Goal: Task Accomplishment & Management: Manage account settings

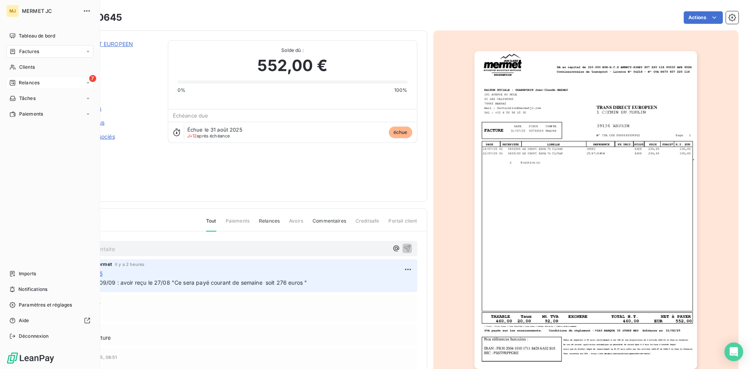
click at [20, 81] on span "Relances" at bounding box center [29, 82] width 21 height 7
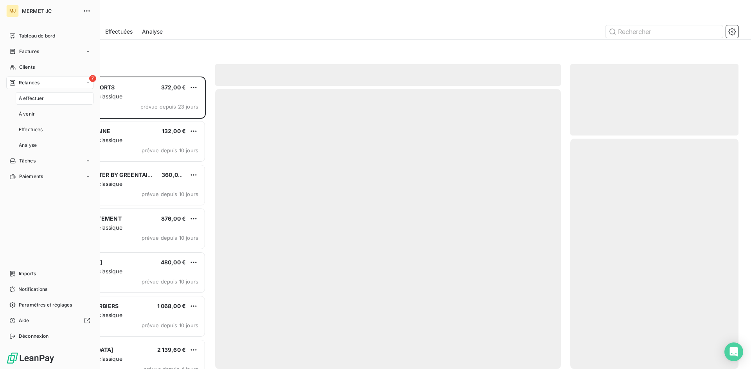
scroll to position [287, 162]
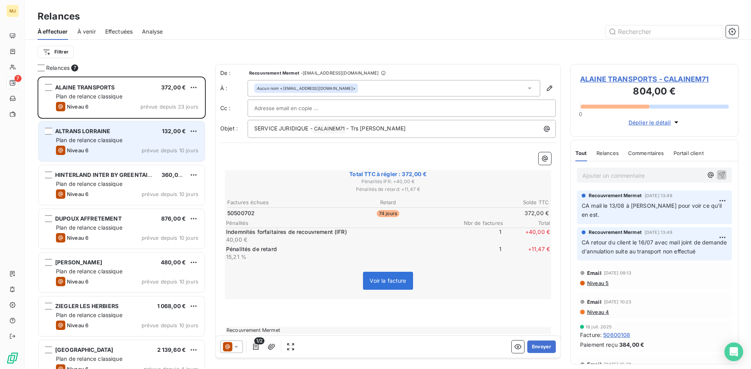
click at [132, 139] on div "Plan de relance classique" at bounding box center [127, 140] width 142 height 8
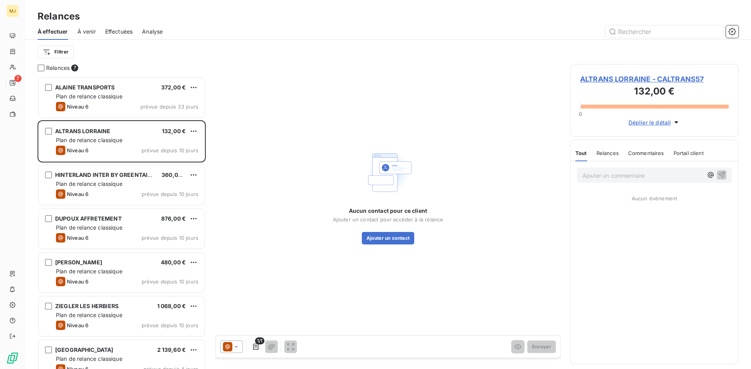
scroll to position [287, 162]
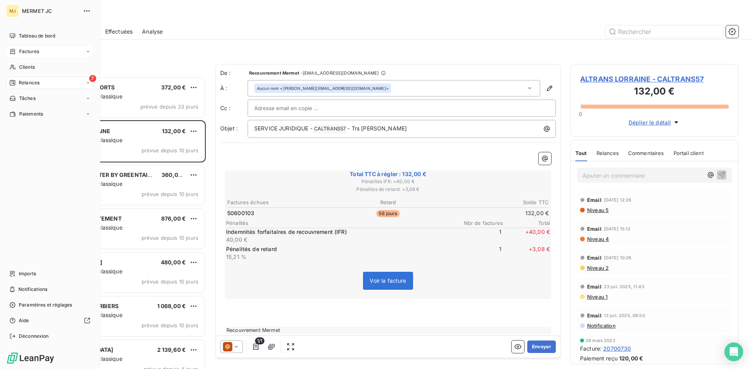
click at [37, 52] on span "Factures" at bounding box center [29, 51] width 20 height 7
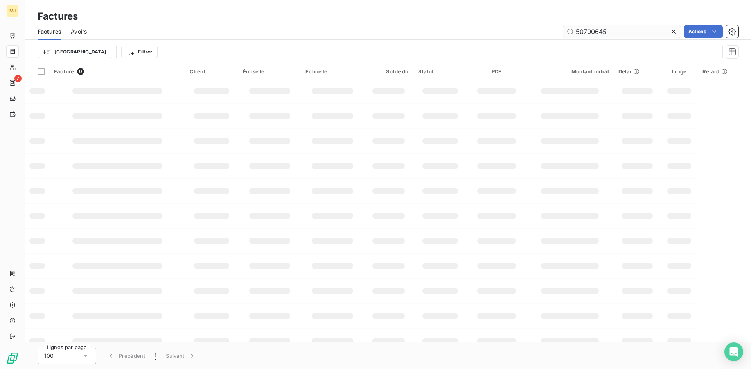
click at [613, 31] on input "50700645" at bounding box center [621, 31] width 117 height 13
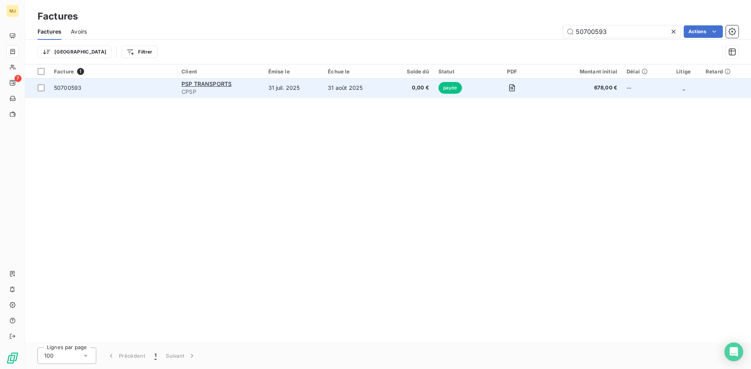
type input "50700593"
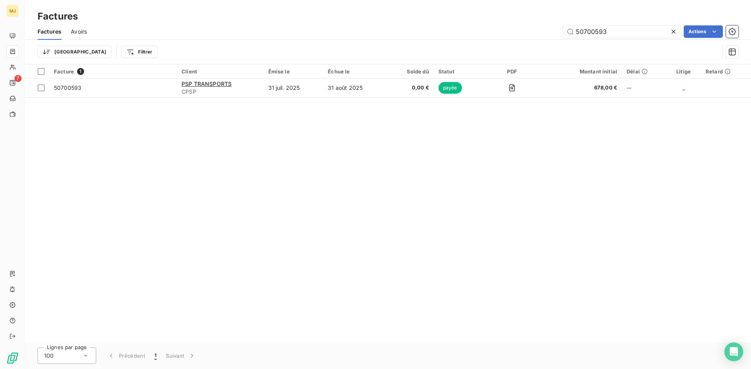
click at [421, 188] on div "Facture 1 Client Émise le Échue le Solde dû Statut PDF Montant initial Délai Li…" at bounding box center [388, 204] width 726 height 278
click at [277, 189] on div "Facture 1 Client Émise le Échue le Solde dû Statut PDF Montant initial Délai Li…" at bounding box center [388, 204] width 726 height 278
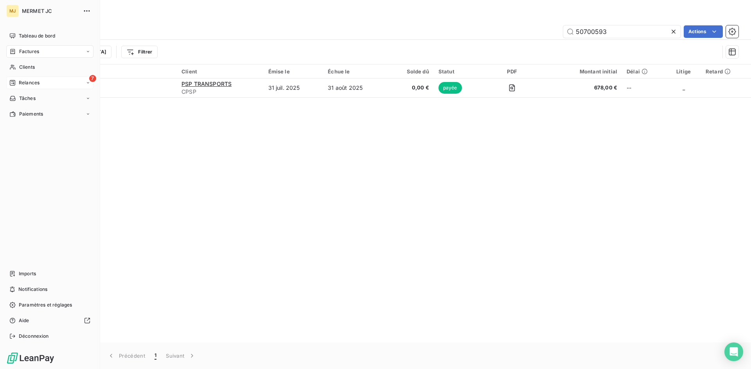
click at [28, 81] on span "Relances" at bounding box center [29, 82] width 21 height 7
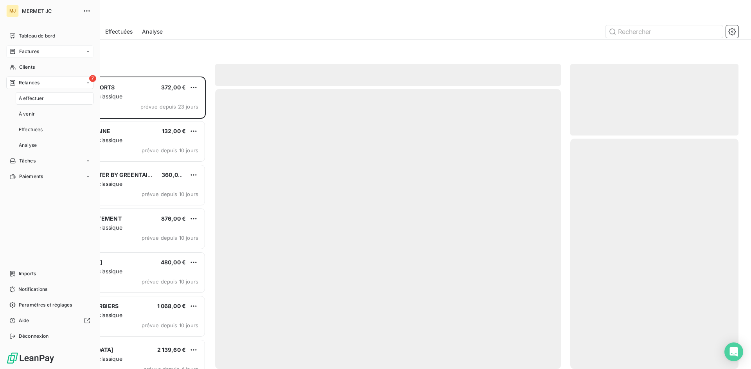
scroll to position [287, 162]
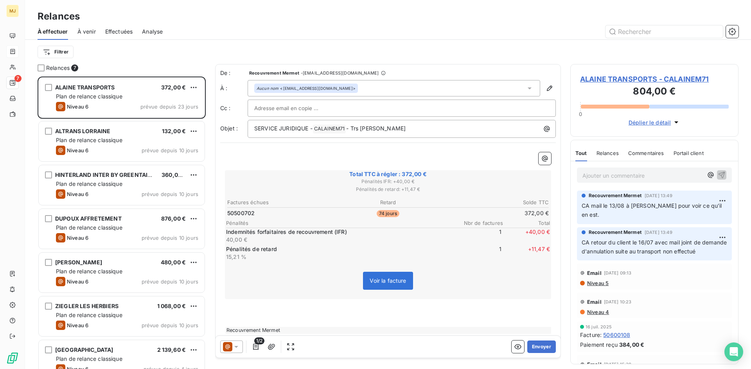
click at [174, 54] on div "Filtrer" at bounding box center [388, 52] width 701 height 15
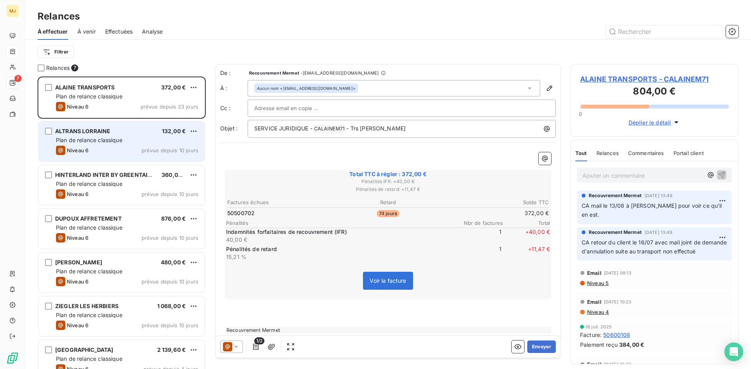
click at [130, 154] on div "Niveau 6 prévue depuis 10 jours" at bounding box center [127, 150] width 142 height 9
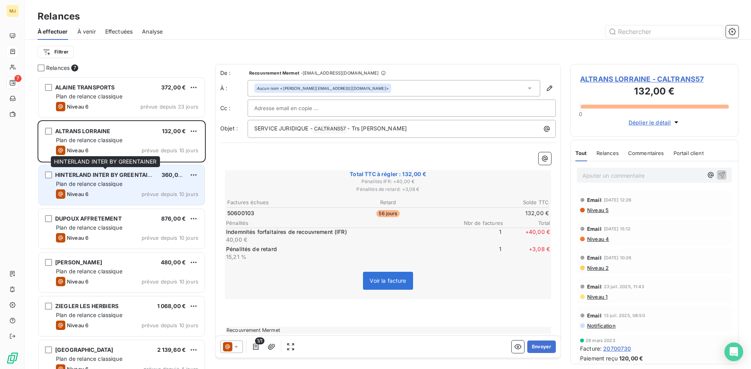
click at [130, 177] on span "HINTERLAND INTER BY GREENTAINER" at bounding box center [107, 175] width 104 height 7
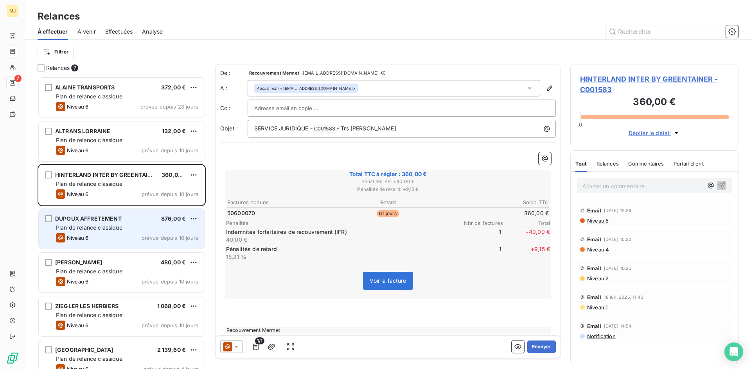
click at [131, 222] on div "DUPOUX AFFRETEMENT 876,00 € Plan de relance classique Niveau 6 prévue depuis 10…" at bounding box center [122, 229] width 166 height 40
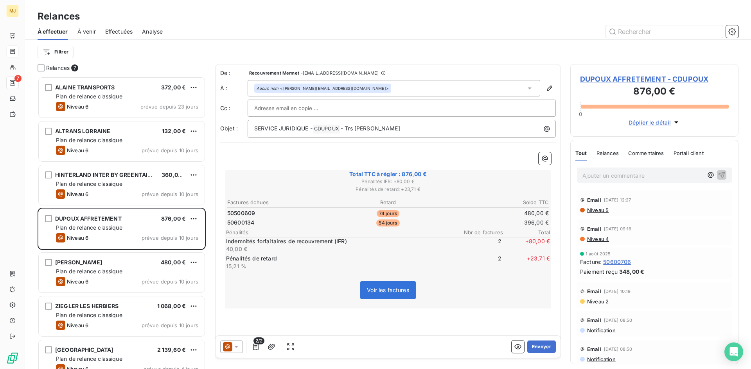
click at [620, 170] on div "Ajouter un commentaire ﻿" at bounding box center [642, 175] width 120 height 11
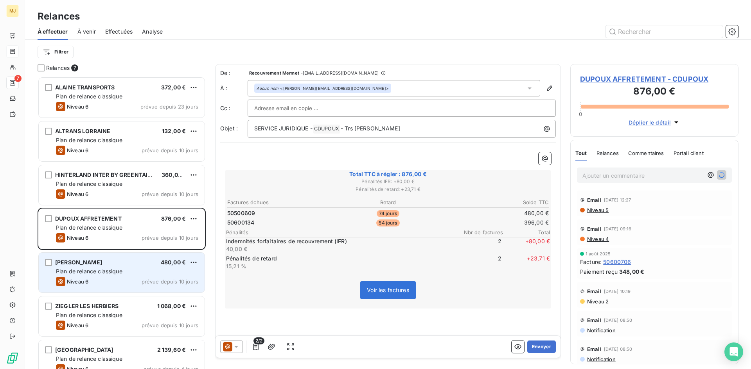
click at [102, 262] on span "[PERSON_NAME]" at bounding box center [78, 262] width 47 height 7
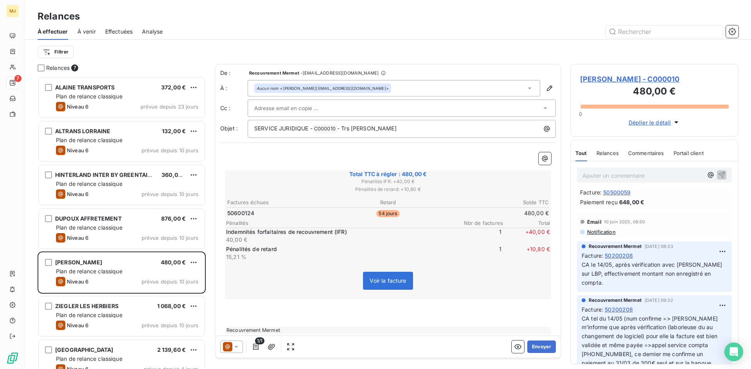
scroll to position [195, 0]
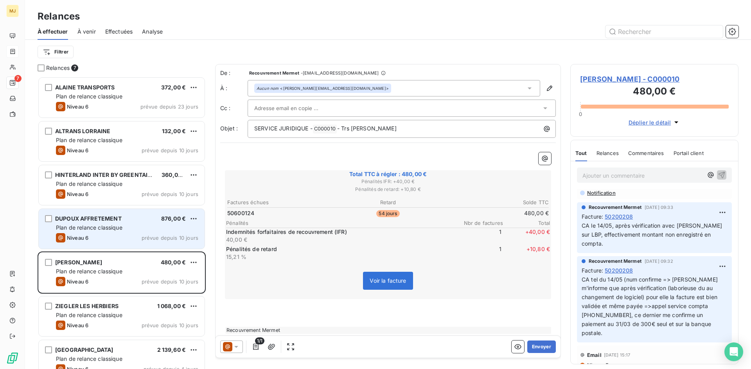
click at [138, 240] on div "Niveau 6 prévue depuis 10 jours" at bounding box center [127, 237] width 142 height 9
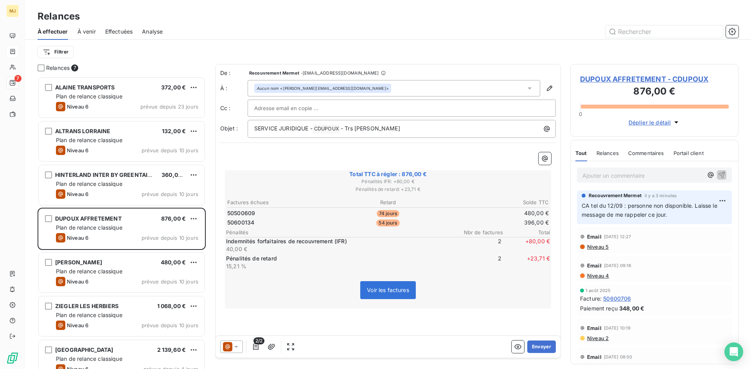
click at [627, 172] on p "Ajouter un commentaire ﻿" at bounding box center [642, 176] width 120 height 10
click at [671, 175] on p "CA rappel du client le 12/09 :" at bounding box center [642, 175] width 120 height 9
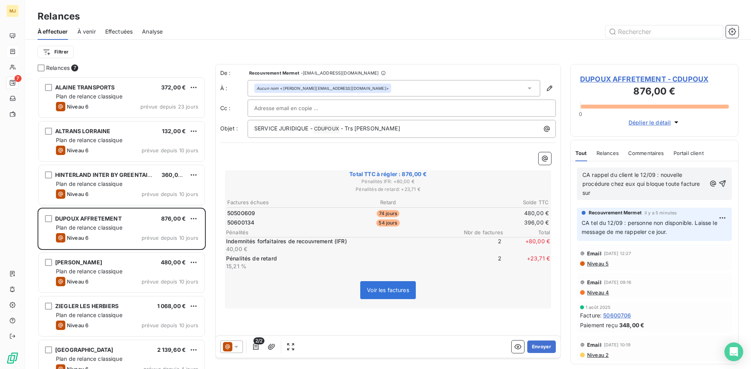
click at [608, 192] on p "CA rappel du client le 12/09 : nouvelle procédure chez eux qui bloque toute fac…" at bounding box center [644, 184] width 124 height 27
click at [608, 194] on p "CA rappel du client le 12/09 : nouvelle procédure chez eux qui bloque toute fac…" at bounding box center [644, 184] width 124 height 27
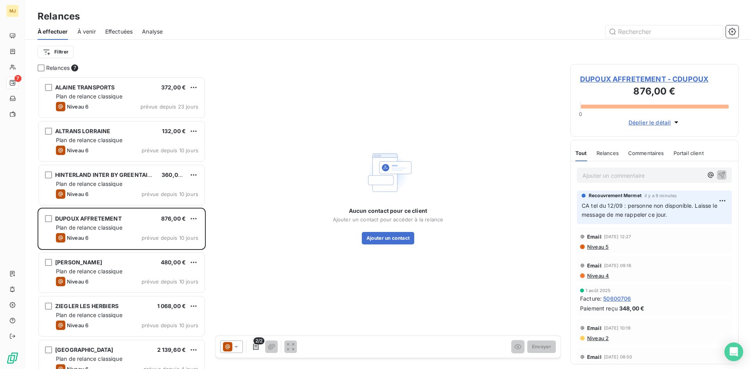
scroll to position [287, 162]
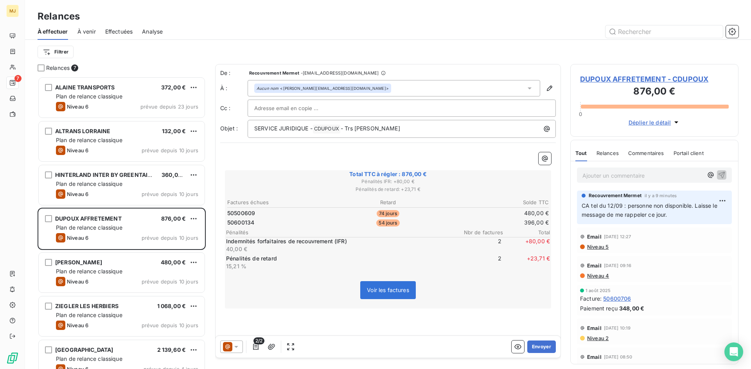
click at [609, 174] on p "Ajouter un commentaire ﻿" at bounding box center [642, 176] width 120 height 10
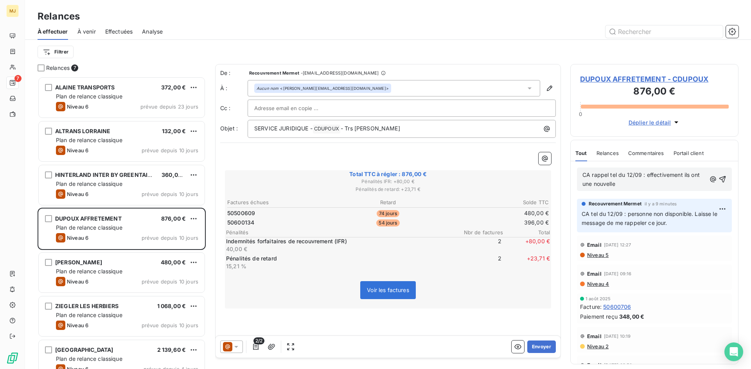
click at [659, 185] on p "CA rappel tel du 12/09 : effectivement ils ont une nouvelle" at bounding box center [644, 180] width 124 height 18
click at [650, 188] on p "CA rappel tel du 12/09 : effectivement ils ont une nouvelle" at bounding box center [644, 180] width 124 height 18
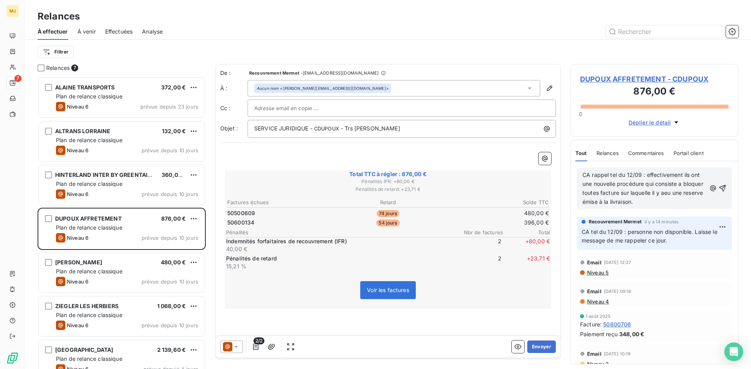
drag, startPoint x: 684, startPoint y: 192, endPoint x: 696, endPoint y: 196, distance: 11.9
click at [696, 196] on p "CA rappel tel du 12/09 : effectivement ils ont une nouvelle procédure qui consi…" at bounding box center [644, 189] width 124 height 36
click at [686, 194] on span "CA rappel tel du 12/09 : effectivement ils ont une nouvelle procédure qui consi…" at bounding box center [643, 189] width 122 height 34
click at [686, 198] on p "CA rappel tel du 12/09 : effectivement ils ont une nouvelle procédure qui consi…" at bounding box center [644, 189] width 124 height 36
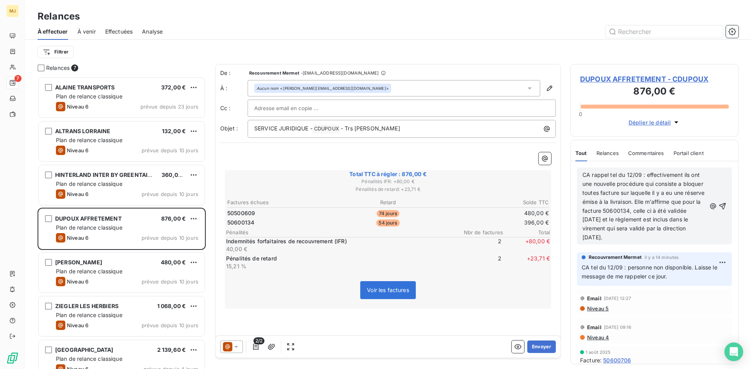
click at [632, 238] on p "CA rappel tel du 12/09 : effectivement ils ont une nouvelle procédure qui consi…" at bounding box center [644, 207] width 124 height 72
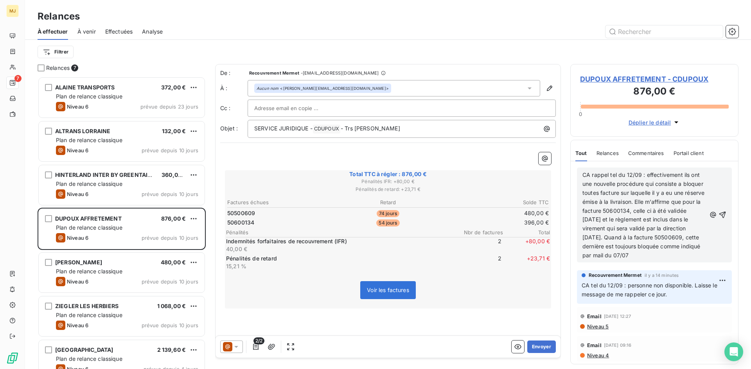
click at [706, 254] on div "CA rappel tel du 12/09 : effectivement ils ont une nouvelle procédure qui consi…" at bounding box center [654, 215] width 144 height 90
click at [694, 255] on p "CA rappel tel du 12/09 : effectivement ils ont une nouvelle procédure qui consi…" at bounding box center [644, 216] width 124 height 90
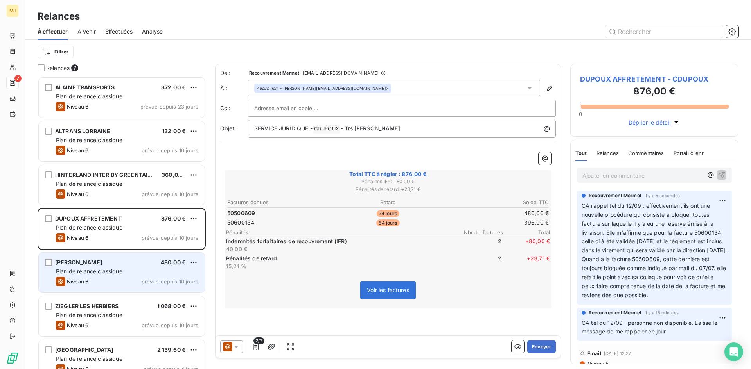
click at [144, 272] on div "Plan de relance classique" at bounding box center [127, 272] width 142 height 8
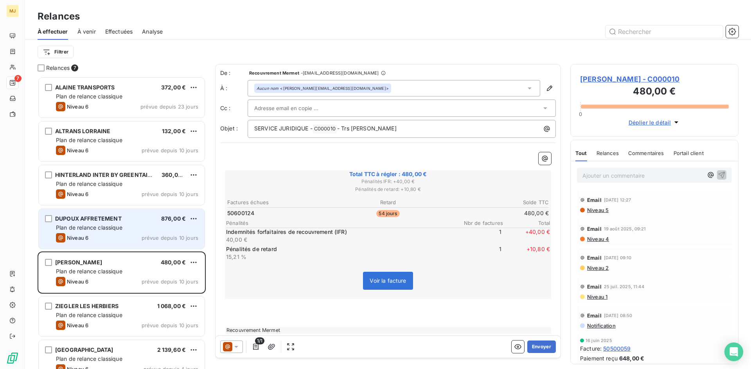
drag, startPoint x: 143, startPoint y: 220, endPoint x: 148, endPoint y: 217, distance: 6.4
click at [143, 220] on div "DUPOUX AFFRETEMENT 876,00 €" at bounding box center [127, 218] width 142 height 7
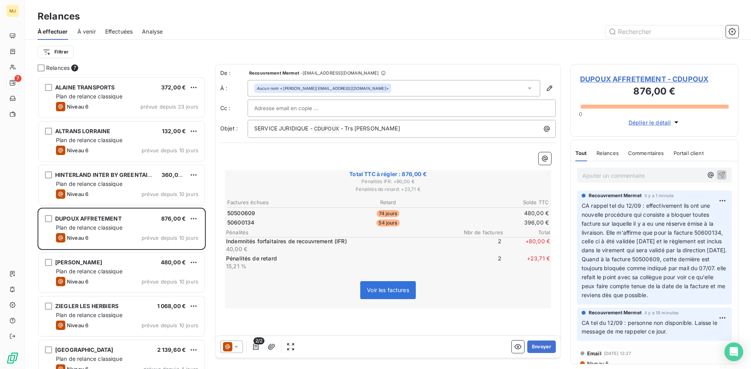
click at [600, 220] on span "CA rappel tel du 12/09 : effectivement ils ont une nouvelle procédure qui consi…" at bounding box center [654, 251] width 147 height 96
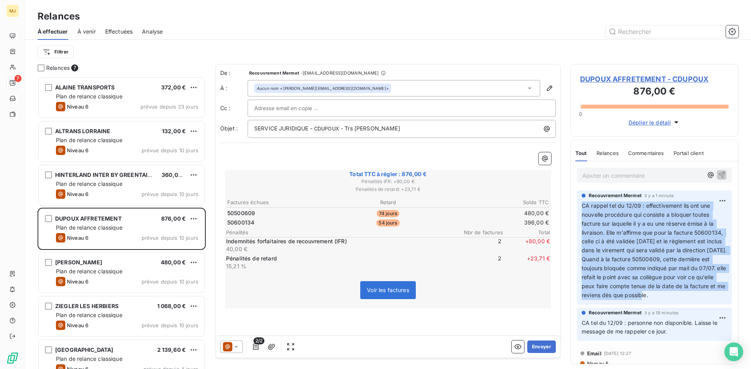
drag, startPoint x: 715, startPoint y: 296, endPoint x: 583, endPoint y: 201, distance: 162.5
click at [583, 201] on div "CA rappel tel du 12/09 : effectivement ils ont une nouvelle procédure qui consi…" at bounding box center [653, 250] width 145 height 99
copy span "CA rappel tel du 12/09 : effectivement ils ont une nouvelle procédure qui consi…"
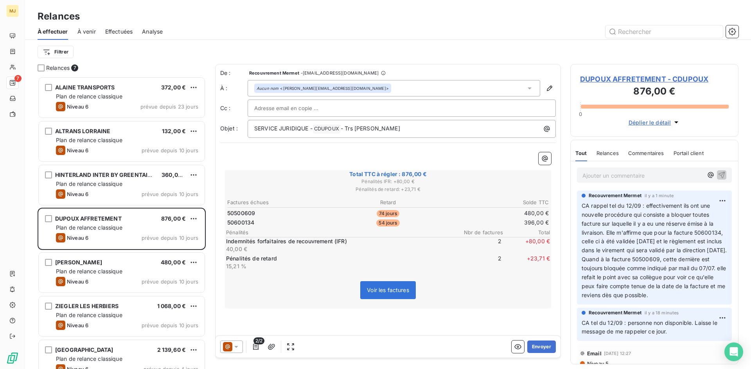
click at [674, 176] on p "Ajouter un commentaire ﻿" at bounding box center [642, 176] width 120 height 10
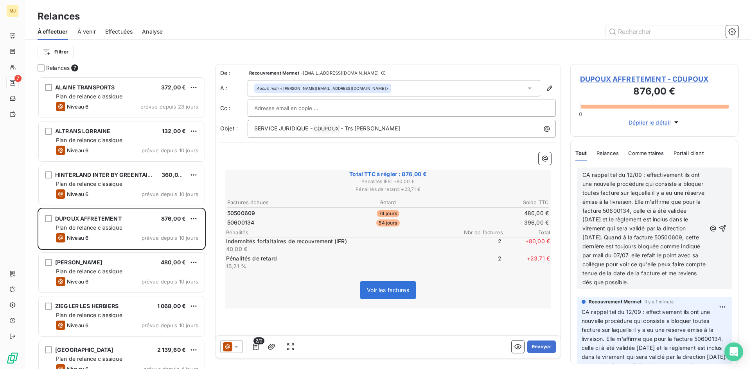
click at [618, 175] on span "CA rappel tel du 12/09 : effectivement ils ont une nouvelle procédure qui consi…" at bounding box center [644, 229] width 125 height 114
click at [627, 174] on span "CA rappel tel du 12/09 : effectivement ils ont une nouvelle procédure qui consi…" at bounding box center [644, 229] width 125 height 114
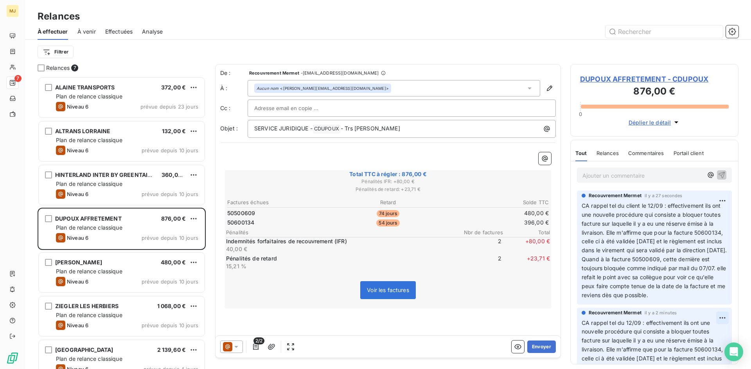
click at [712, 328] on html "MJ 7 Relances À effectuer À venir Effectuées Analyse Filtrer Relances 7 ALAINE …" at bounding box center [375, 184] width 751 height 369
click at [693, 357] on div "Supprimer" at bounding box center [698, 358] width 44 height 13
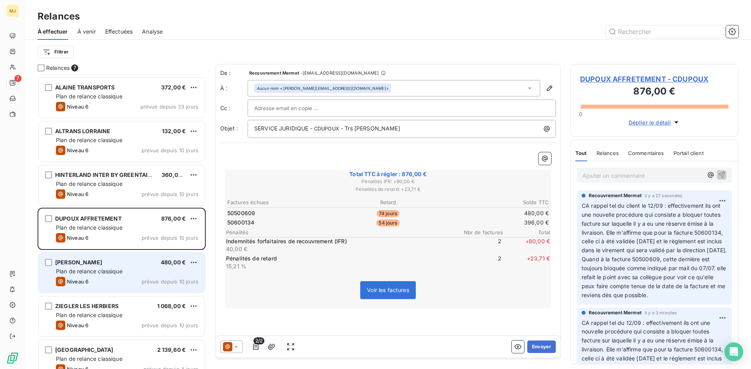
click at [141, 265] on div "GEODIS BERNIS POITIERS 480,00 €" at bounding box center [127, 262] width 142 height 7
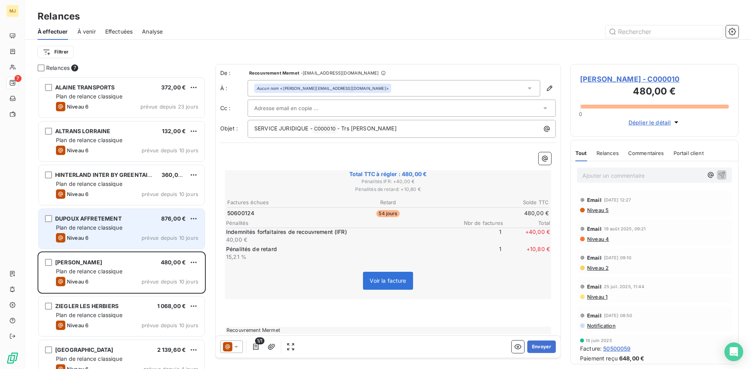
click at [150, 237] on span "prévue depuis 10 jours" at bounding box center [170, 238] width 57 height 6
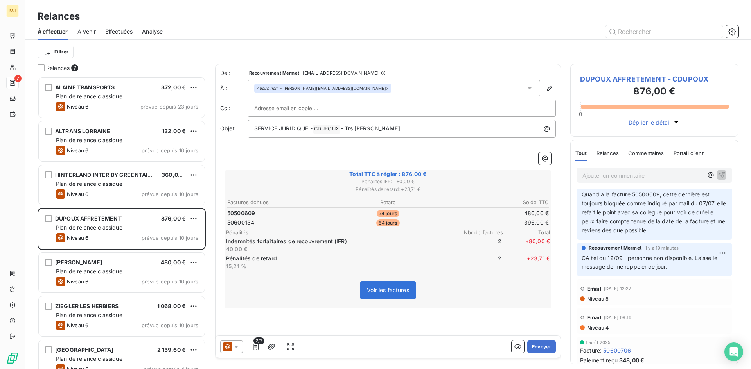
scroll to position [78, 0]
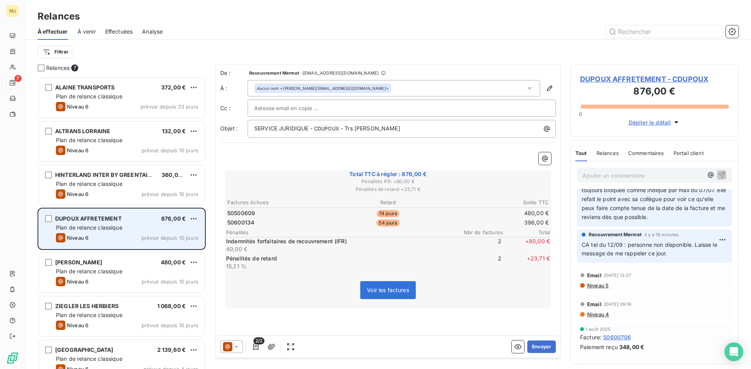
click at [126, 217] on div "DUPOUX AFFRETEMENT 876,00 €" at bounding box center [127, 218] width 142 height 7
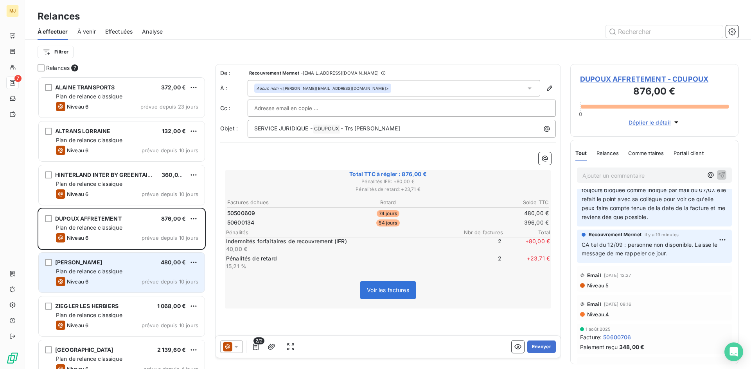
click at [149, 262] on div "GEODIS BERNIS POITIERS 480,00 €" at bounding box center [127, 262] width 142 height 7
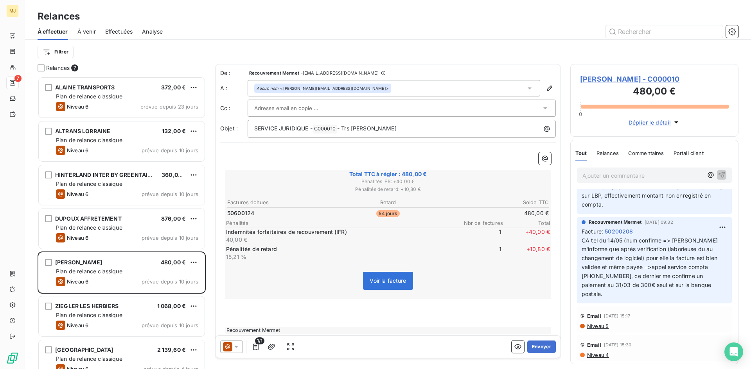
click at [89, 34] on span "À venir" at bounding box center [86, 32] width 18 height 8
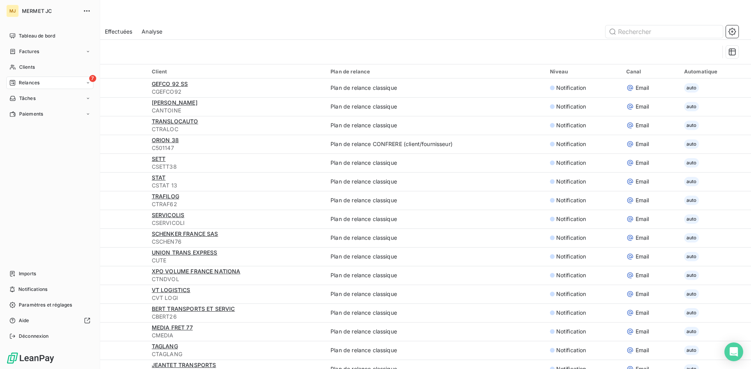
click at [34, 80] on span "Relances" at bounding box center [29, 82] width 21 height 7
click at [25, 67] on span "Clients" at bounding box center [27, 67] width 16 height 7
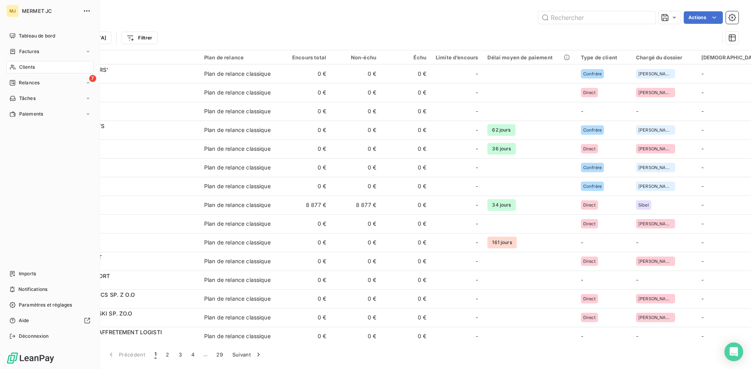
click at [37, 69] on div "Clients" at bounding box center [49, 67] width 87 height 13
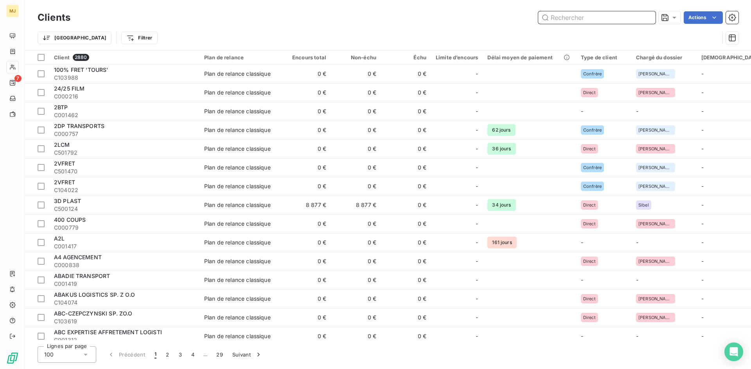
click at [588, 20] on input "text" at bounding box center [596, 17] width 117 height 13
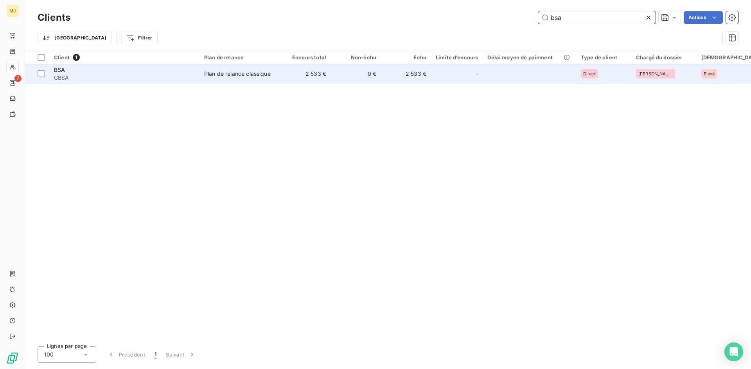
type input "bsa"
click at [58, 73] on div "BSA" at bounding box center [124, 70] width 141 height 8
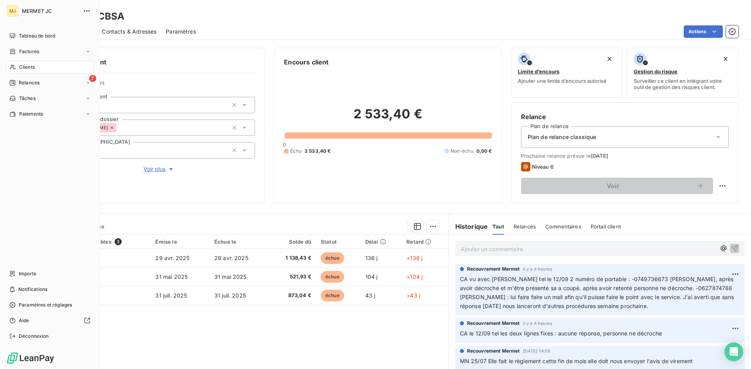
click at [24, 72] on div "Clients" at bounding box center [49, 67] width 87 height 13
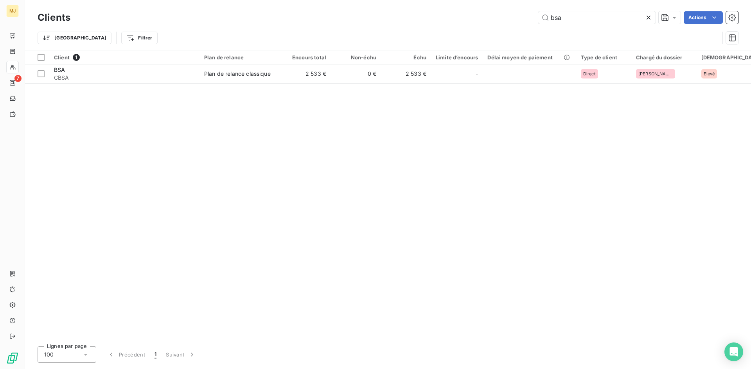
drag, startPoint x: 592, startPoint y: 11, endPoint x: 265, endPoint y: 20, distance: 327.0
click at [265, 20] on div "bsa Actions" at bounding box center [409, 17] width 658 height 13
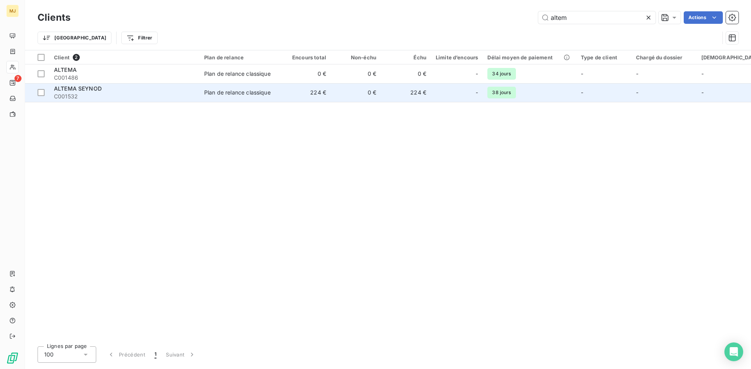
type input "altem"
click at [97, 99] on span "C001532" at bounding box center [124, 97] width 141 height 8
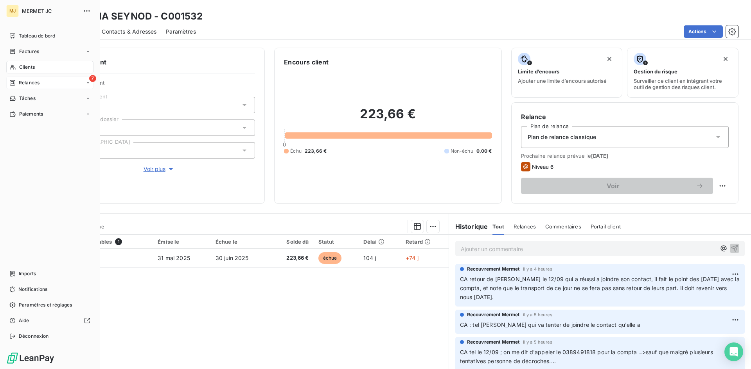
click at [29, 81] on span "Relances" at bounding box center [29, 82] width 21 height 7
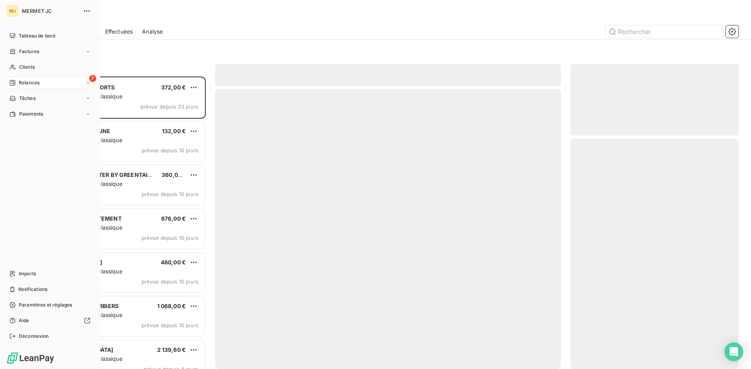
scroll to position [287, 162]
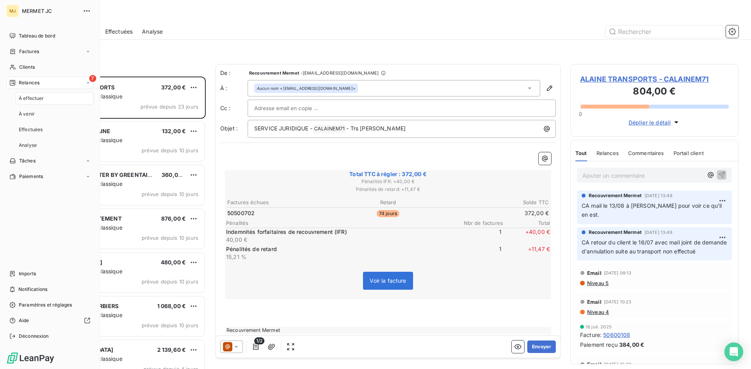
click at [31, 82] on span "Relances" at bounding box center [29, 82] width 21 height 7
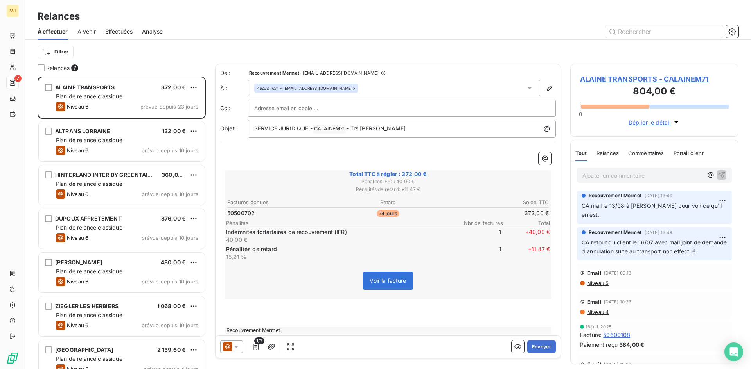
click at [138, 54] on div "Filtrer" at bounding box center [388, 52] width 701 height 15
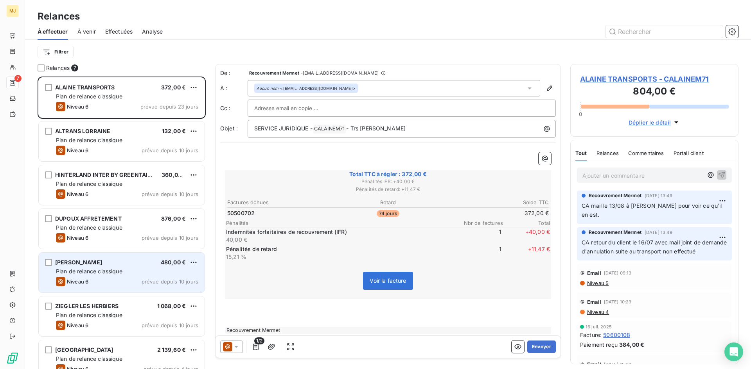
click at [105, 276] on div "GEODIS BERNIS POITIERS 480,00 € Plan de relance classique Niveau 6 prévue depui…" at bounding box center [122, 273] width 166 height 40
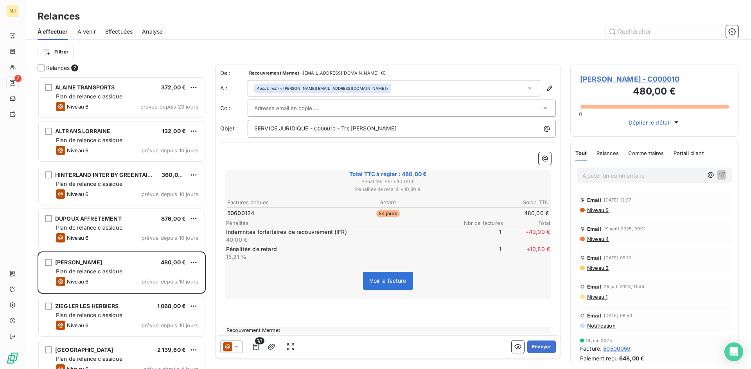
click at [617, 172] on p "Ajouter un commentaire ﻿" at bounding box center [642, 176] width 120 height 10
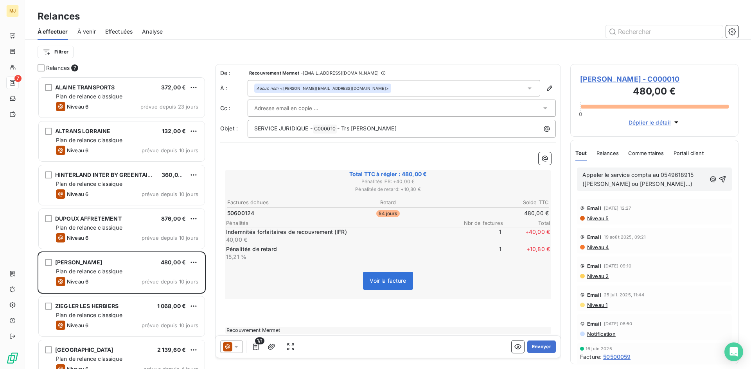
click at [621, 186] on span "Appeler le service compta au 0549618915 (gwenalle ou valérie...)" at bounding box center [638, 180] width 113 height 16
click at [588, 183] on span "Appeler le service compta au 0549618915 (gwenalle ou Valérie...)" at bounding box center [638, 180] width 113 height 16
click at [682, 185] on p "Appeler le service compta au 0549618915 (Gwenaelle ou Valérie...)" at bounding box center [644, 180] width 124 height 18
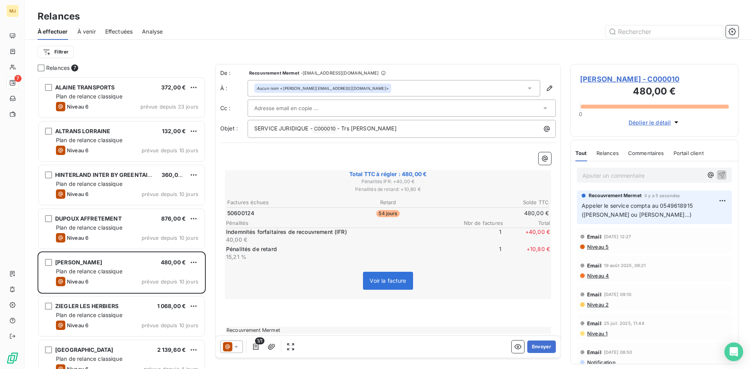
click at [609, 174] on p "Ajouter un commentaire ﻿" at bounding box center [642, 176] width 120 height 10
click at [671, 180] on div "CA tel le 12/09 : Valérie," at bounding box center [654, 175] width 155 height 14
click at [668, 177] on p "CA tel le 12/09 : Valérie," at bounding box center [642, 175] width 120 height 9
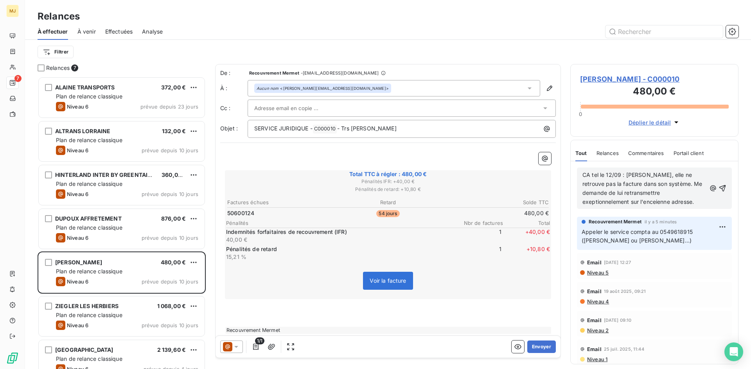
drag, startPoint x: 608, startPoint y: 202, endPoint x: 618, endPoint y: 244, distance: 43.0
click at [618, 245] on p "Appeler le service compta au 0549618915 (Gwenaelle ou Valérie...)" at bounding box center [653, 237] width 145 height 18
click at [598, 201] on span "CA tel le 12/09 : Valérie, elle ne retrouve pas la facture dans son système. Me…" at bounding box center [643, 189] width 122 height 34
click at [667, 204] on p "CA tel le 12/09 : Valérie, elle ne retrouve pas la facture dans son système. Me…" at bounding box center [644, 189] width 124 height 36
click at [647, 201] on p "CA tel le 12/09 : Valérie, elle ne retrouve pas la facture dans son système. Me…" at bounding box center [644, 189] width 124 height 36
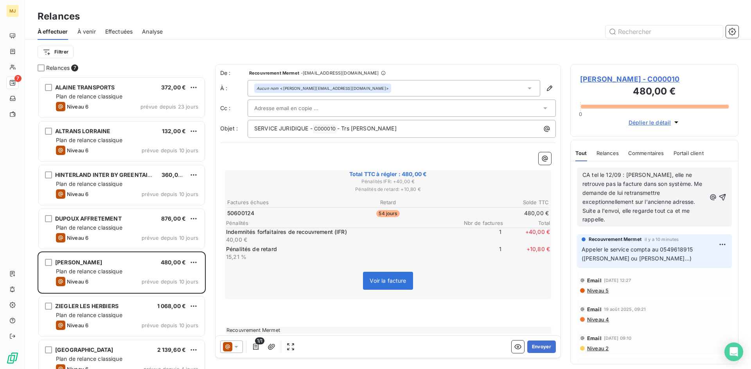
click at [676, 212] on p "CA tel le 12/09 : Valérie, elle ne retrouve pas la facture dans son système. Me…" at bounding box center [644, 198] width 124 height 54
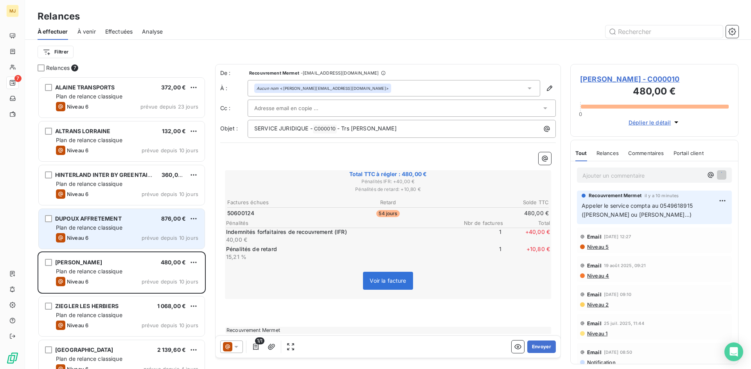
click at [113, 227] on span "Plan de relance classique" at bounding box center [89, 227] width 66 height 7
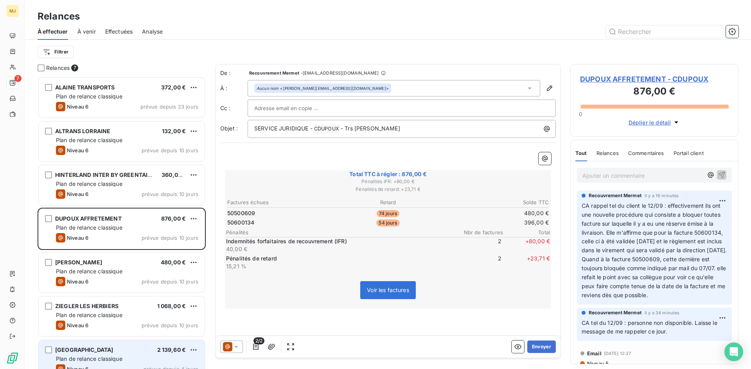
click at [128, 355] on div "KUEHNE NAGEL ROAD 2 139,60 € Plan de relance classique Niveau 6 prévue depuis 4…" at bounding box center [122, 361] width 166 height 40
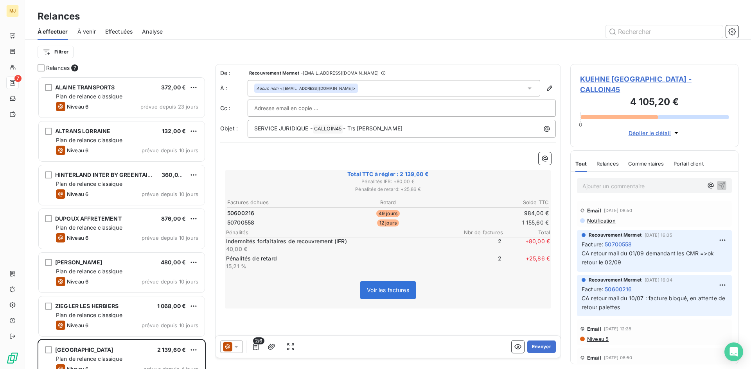
click at [235, 346] on icon at bounding box center [236, 347] width 8 height 8
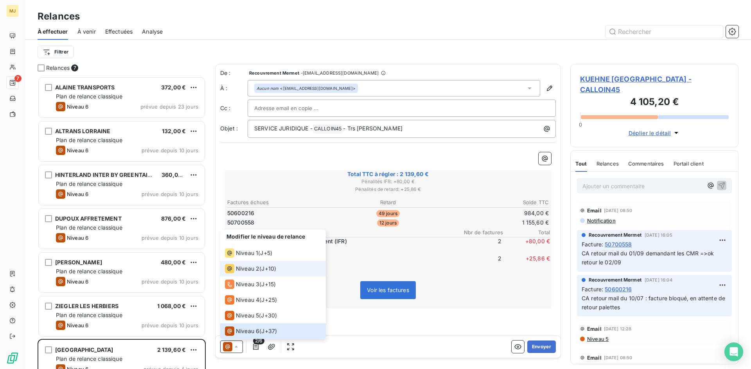
click at [253, 267] on span "Niveau 2" at bounding box center [247, 269] width 23 height 8
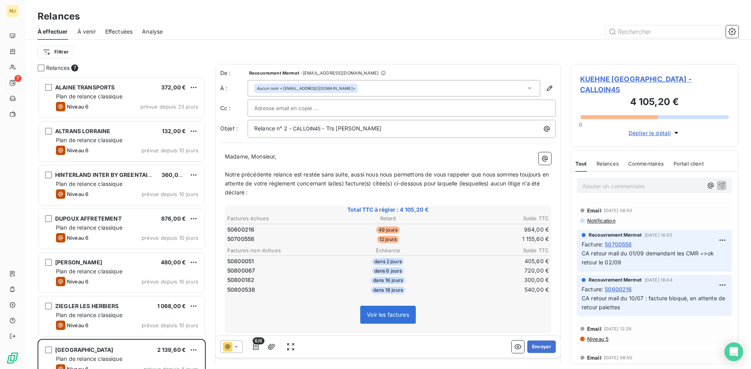
click at [257, 344] on span "6/6" at bounding box center [259, 341] width 12 height 7
click at [256, 350] on icon "button" at bounding box center [255, 347] width 5 height 6
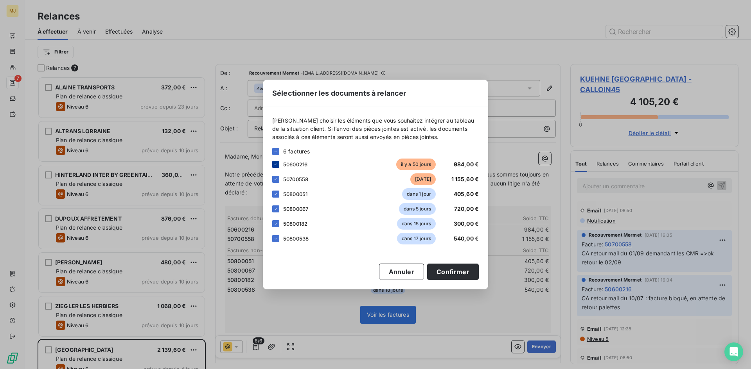
click at [276, 165] on icon at bounding box center [275, 164] width 5 height 5
click at [455, 269] on button "Confirmer" at bounding box center [453, 272] width 52 height 16
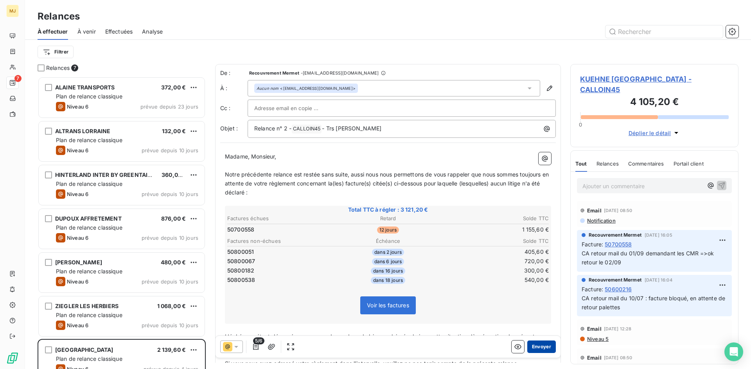
click at [535, 350] on button "Envoyer" at bounding box center [541, 347] width 29 height 13
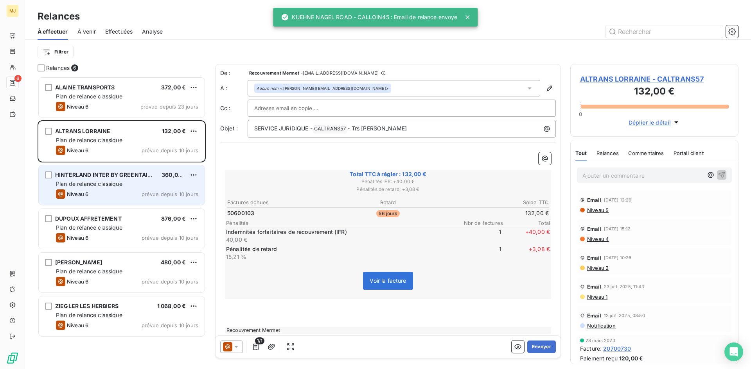
click at [111, 185] on span "Plan de relance classique" at bounding box center [89, 184] width 66 height 7
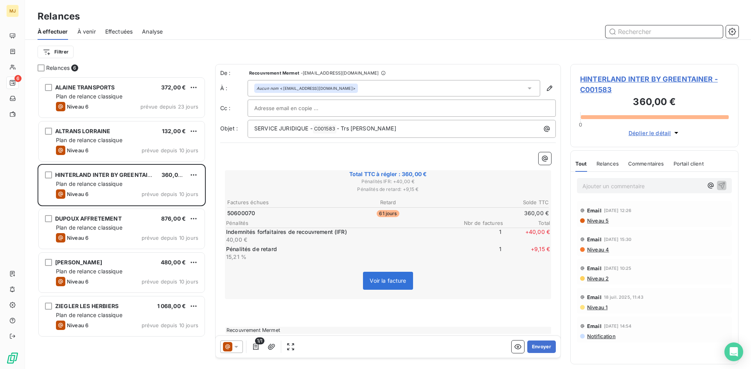
click at [636, 32] on input "text" at bounding box center [663, 31] width 117 height 13
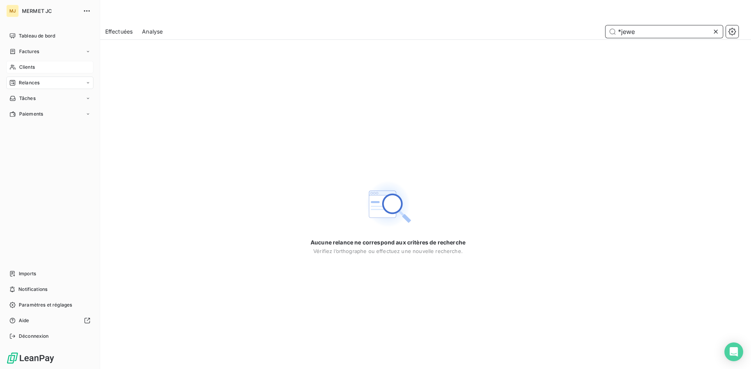
type input "*jewe"
click at [29, 67] on span "Clients" at bounding box center [27, 67] width 16 height 7
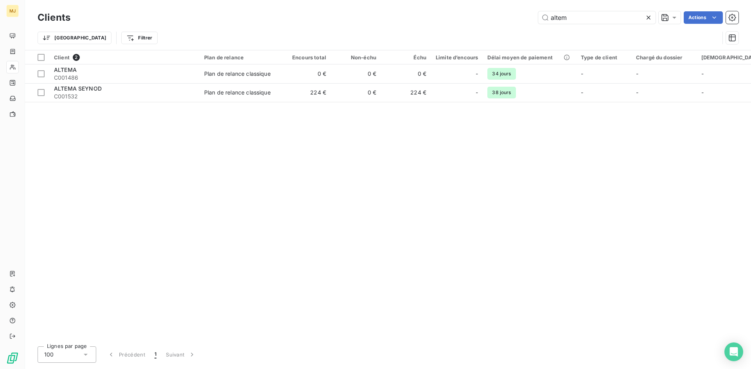
drag, startPoint x: 592, startPoint y: 16, endPoint x: 120, endPoint y: 23, distance: 471.9
click at [147, 23] on div "altem Actions" at bounding box center [409, 17] width 658 height 13
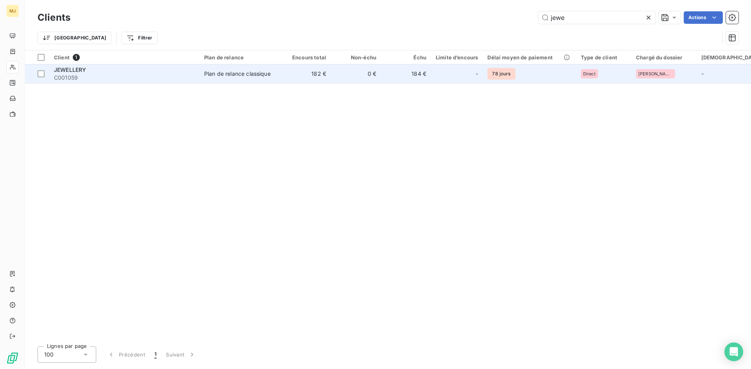
type input "jewe"
click at [70, 73] on div "JEWELLERY" at bounding box center [124, 70] width 141 height 8
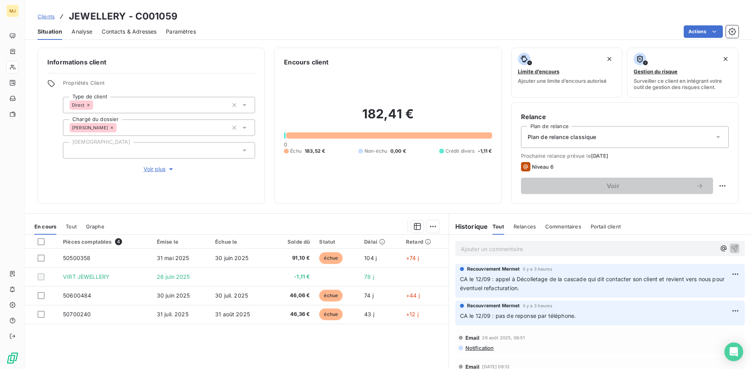
click at [488, 247] on p "Ajouter un commentaire ﻿" at bounding box center [588, 249] width 255 height 10
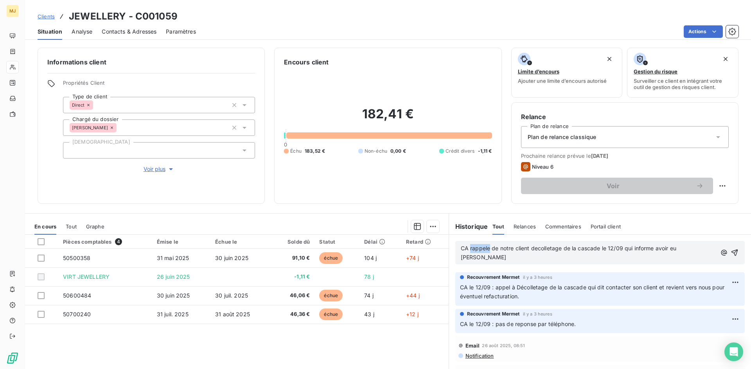
drag, startPoint x: 480, startPoint y: 248, endPoint x: 472, endPoint y: 250, distance: 8.1
drag, startPoint x: 472, startPoint y: 250, endPoint x: 586, endPoint y: 351, distance: 151.8
click at [586, 351] on div "Email 26 août 2025, 08:51 Notification" at bounding box center [599, 350] width 289 height 26
click at [486, 247] on span "CA rappele de notre client décolletage de la cascade le 12/09 qui informe avoir…" at bounding box center [569, 253] width 217 height 16
click at [498, 250] on span "CA rappel de notre client décolletage de la cascade le 12/09 qui informe avoir …" at bounding box center [568, 253] width 214 height 16
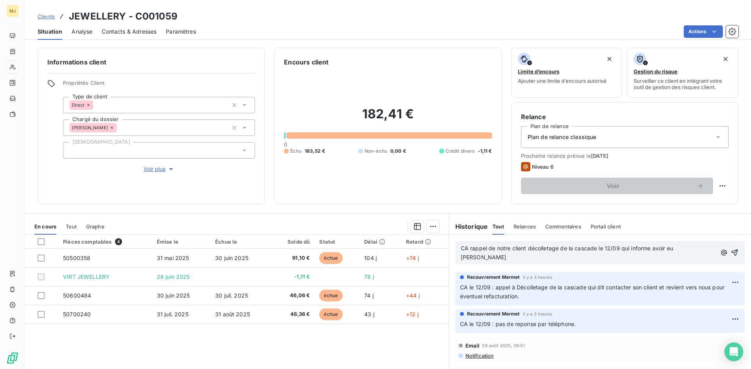
click at [702, 247] on p "CA rappel de notre client décolletage de la cascade le 12/09 qui informe avoir …" at bounding box center [588, 253] width 255 height 18
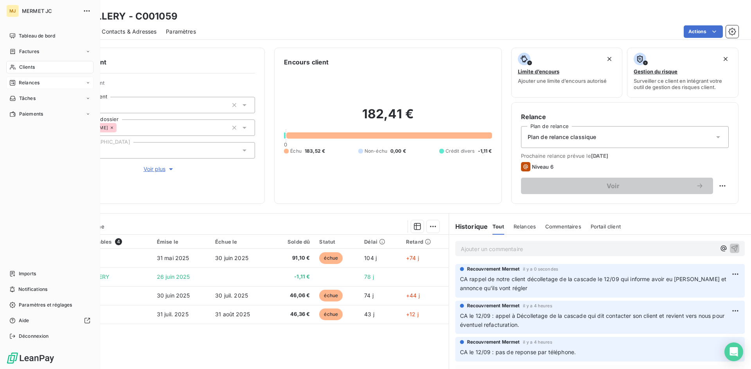
click at [46, 81] on div "Relances" at bounding box center [49, 83] width 87 height 13
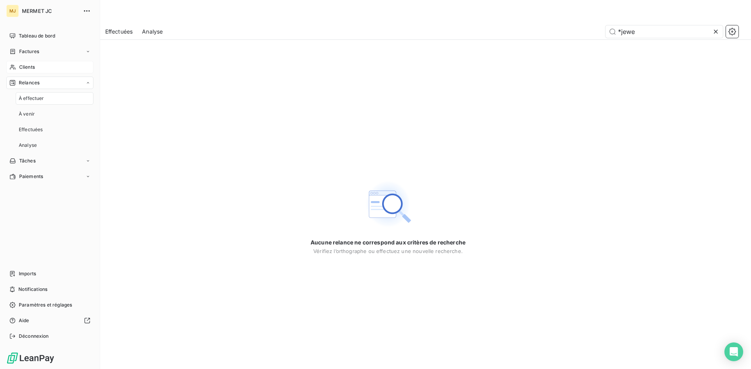
click at [25, 83] on span "Relances" at bounding box center [29, 82] width 21 height 7
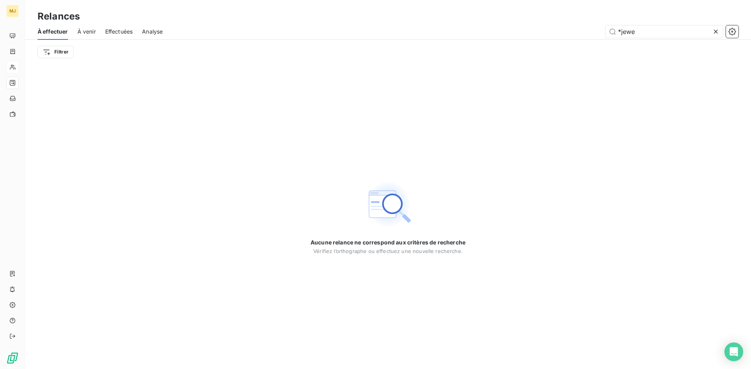
click at [42, 32] on span "À effectuer" at bounding box center [53, 32] width 30 height 8
drag, startPoint x: 627, startPoint y: 30, endPoint x: 445, endPoint y: 27, distance: 181.4
click at [486, 28] on div "*jewe" at bounding box center [455, 31] width 566 height 13
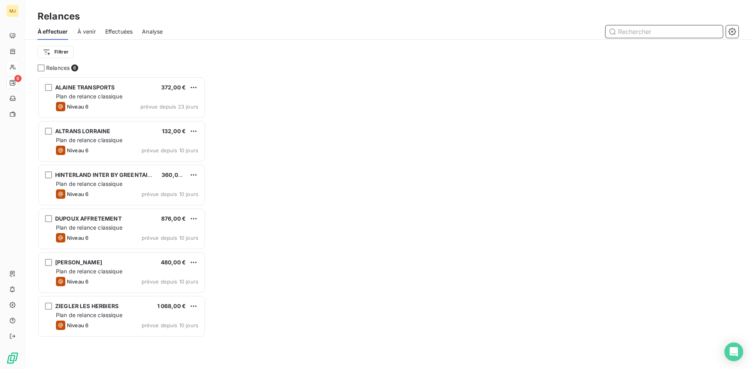
scroll to position [287, 162]
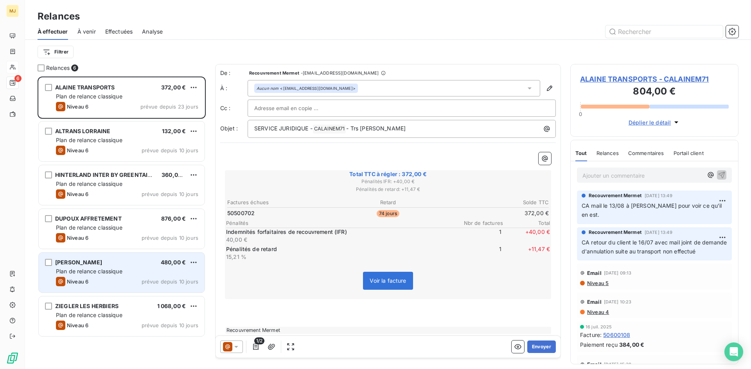
click at [126, 283] on div "Niveau 6 prévue depuis 10 jours" at bounding box center [127, 281] width 142 height 9
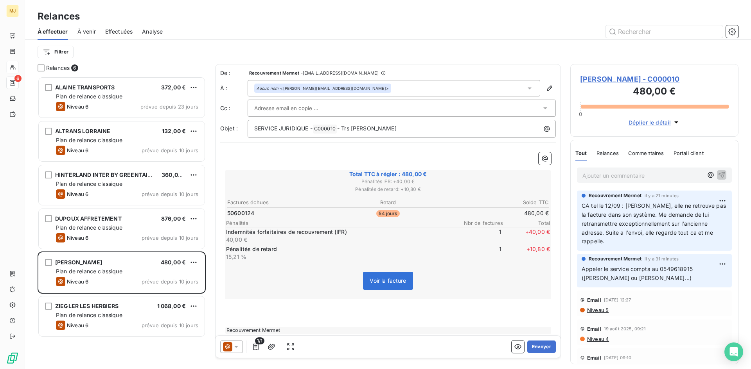
click at [615, 174] on p "Ajouter un commentaire ﻿" at bounding box center [642, 176] width 120 height 10
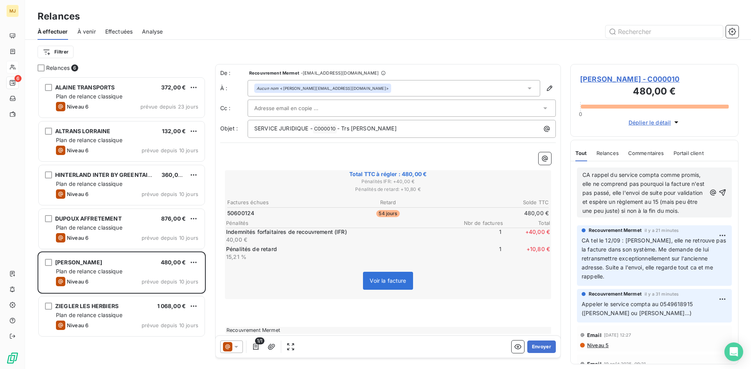
click at [610, 173] on span "CA rappel du service compta comme promis, elle ne comprend pas pourquoi la fact…" at bounding box center [644, 193] width 124 height 43
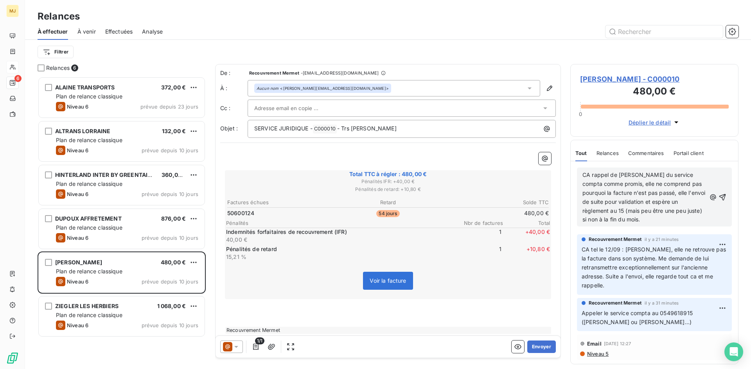
click at [676, 217] on p "CA rappel de Valérie du service compta comme promis, elle ne comprend pas pourq…" at bounding box center [644, 198] width 124 height 54
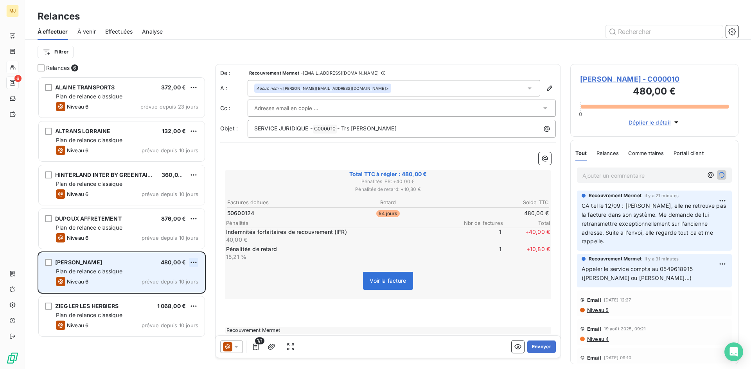
click at [195, 261] on html "MJ 6 Relances À effectuer À venir Effectuées Analyse Filtrer Relances 6 ALAINE …" at bounding box center [375, 184] width 751 height 369
click at [188, 280] on div "Replanifier cette action" at bounding box center [160, 278] width 70 height 13
select select "8"
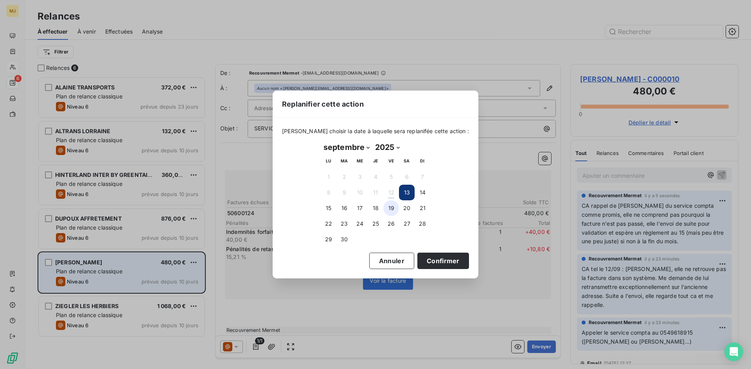
click at [394, 212] on button "19" at bounding box center [391, 209] width 16 height 16
click at [442, 260] on button "Confirmer" at bounding box center [443, 261] width 52 height 16
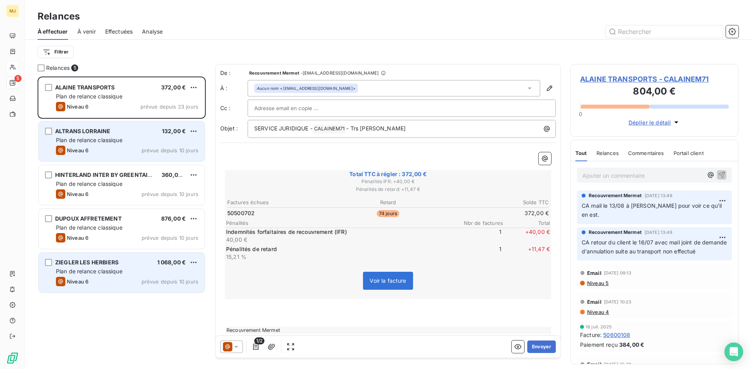
click at [98, 136] on div "Plan de relance classique" at bounding box center [127, 140] width 142 height 8
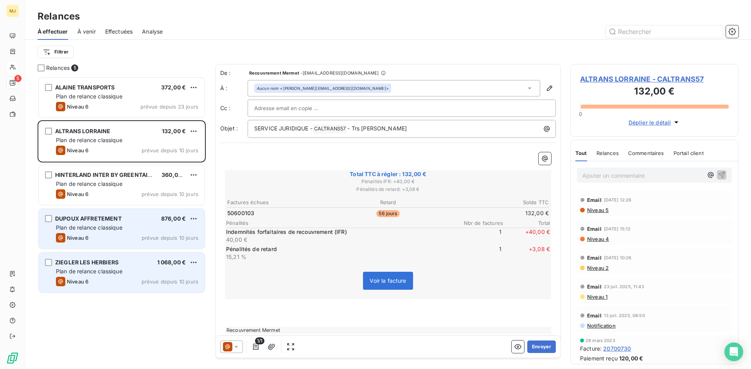
click at [119, 233] on div "DUPOUX AFFRETEMENT 876,00 € Plan de relance classique Niveau 6 prévue depuis 10…" at bounding box center [122, 229] width 166 height 40
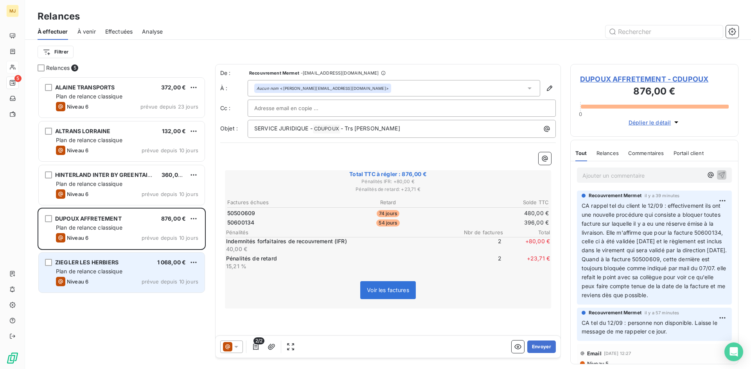
click at [131, 273] on div "Plan de relance classique" at bounding box center [127, 272] width 142 height 8
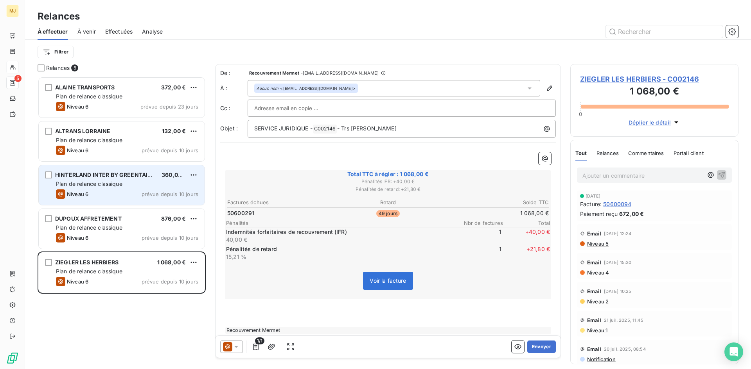
click at [116, 201] on div "HINTERLAND INTER BY GREENTAINER 360,00 € Plan de relance classique Niveau 6 pré…" at bounding box center [122, 185] width 166 height 40
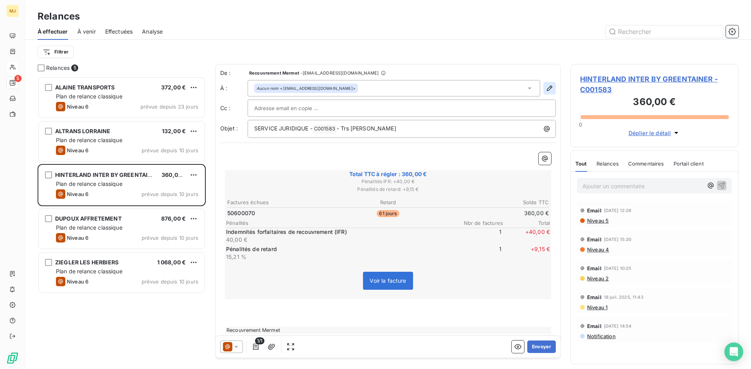
click at [546, 89] on icon "button" at bounding box center [549, 88] width 8 height 8
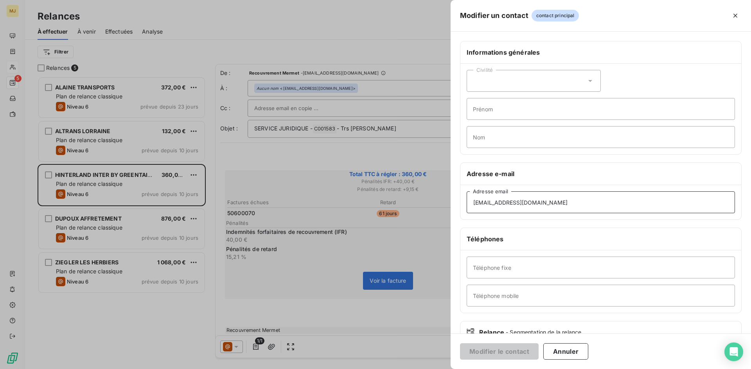
click at [534, 204] on input "contact@hinterland.fr" at bounding box center [600, 203] width 268 height 22
drag, startPoint x: 543, startPoint y: 204, endPoint x: 119, endPoint y: 153, distance: 426.5
click at [122, 369] on div "Modifier un contact contact principal Informations générales Civilité Prénom No…" at bounding box center [375, 369] width 751 height 0
drag, startPoint x: 539, startPoint y: 204, endPoint x: 163, endPoint y: 190, distance: 376.3
click at [164, 369] on div "Modifier un contact contact principal Informations générales Civilité Prénom No…" at bounding box center [375, 369] width 751 height 0
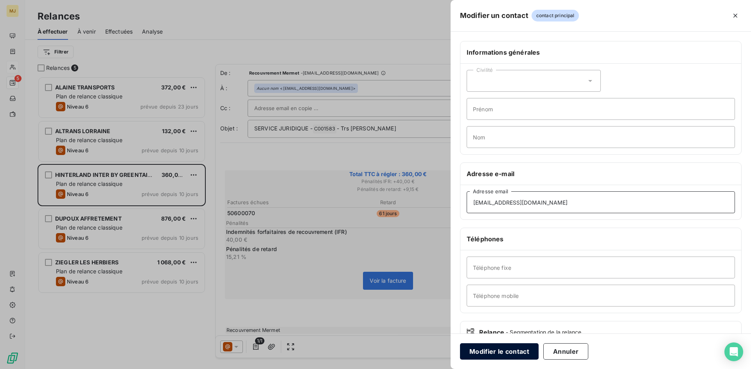
type input "jpa@greentainer.fr"
click at [506, 353] on button "Modifier le contact" at bounding box center [499, 352] width 79 height 16
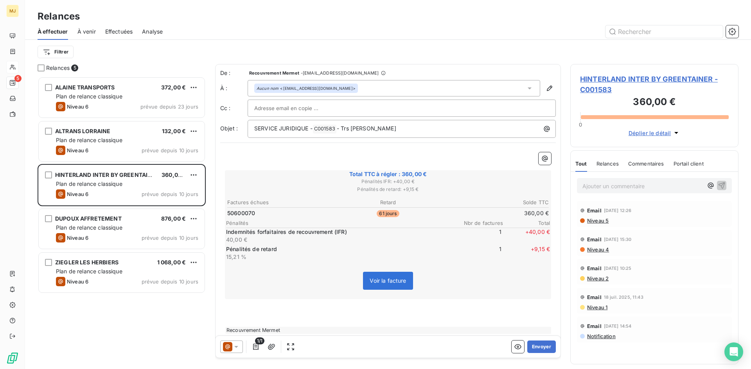
click at [665, 183] on p "Ajouter un commentaire ﻿" at bounding box center [642, 186] width 120 height 10
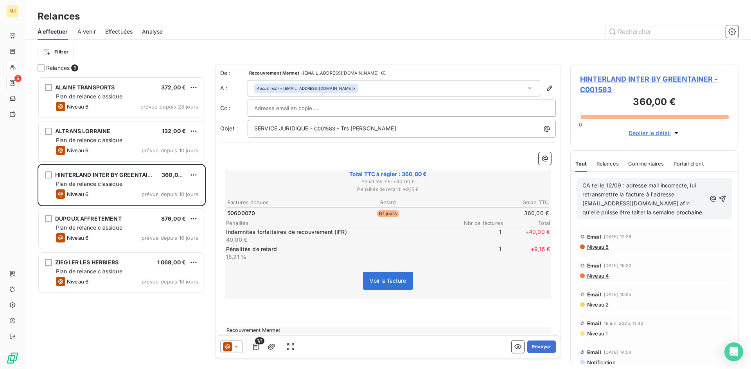
click at [584, 213] on span "CA tel le 12/09 : adresse mail incorrecte, lui retransmettre la facture à l'adr…" at bounding box center [642, 199] width 121 height 34
click at [669, 212] on p "CA tel le 12/09 : adresse mail incorrecte, lui retransmettre la facture à l'adr…" at bounding box center [644, 199] width 124 height 36
click at [598, 211] on span "CA tel le 12/09 : adresse mail incorrecte, lui retransmettre la facture à l'adr…" at bounding box center [643, 199] width 123 height 34
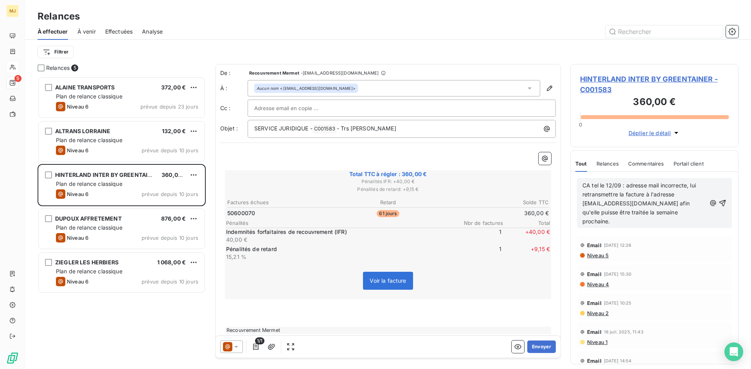
click at [681, 206] on span "CA tel le 12/09 : adresse mail incorrecte, lui retransmettre la facture à l'adr…" at bounding box center [639, 203] width 115 height 43
click at [679, 211] on p "CA tel le 12/09 : adresse mail incorrecte, lui retransmettre la facture à l'adr…" at bounding box center [644, 203] width 124 height 45
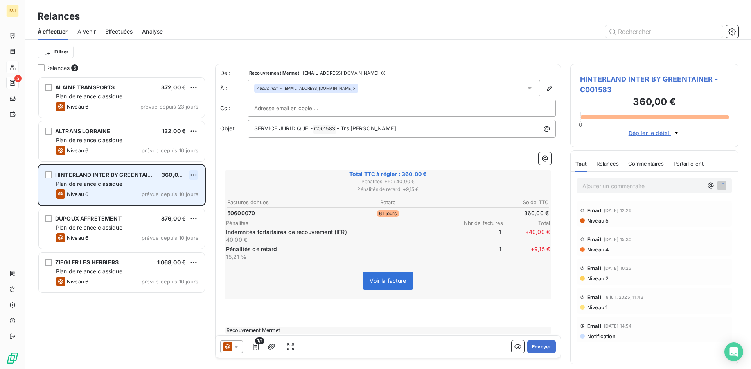
click at [194, 177] on html "MJ 5 Relances À effectuer À venir Effectuées Analyse Filtrer Relances 5 ALAINE …" at bounding box center [375, 184] width 751 height 369
click at [183, 188] on div "Replanifier cette action" at bounding box center [160, 191] width 70 height 13
select select "8"
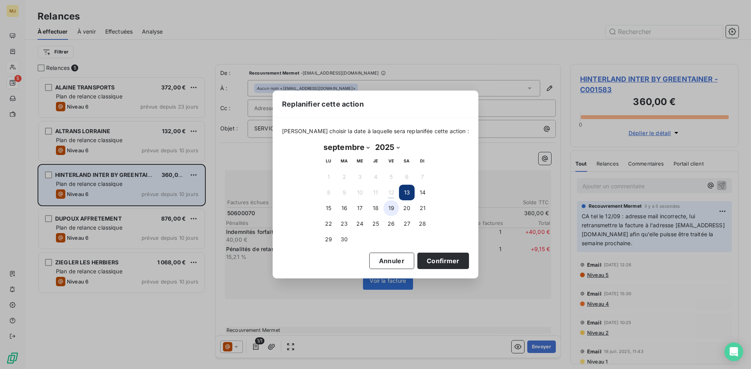
click at [391, 206] on button "19" at bounding box center [391, 209] width 16 height 16
click at [420, 263] on button "Confirmer" at bounding box center [443, 261] width 52 height 16
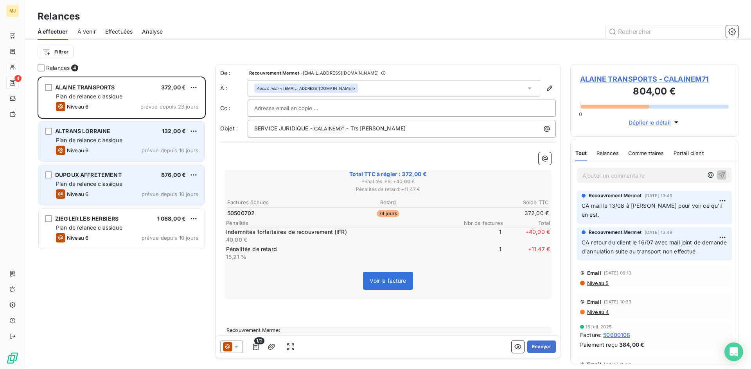
click at [120, 138] on span "Plan de relance classique" at bounding box center [89, 140] width 66 height 7
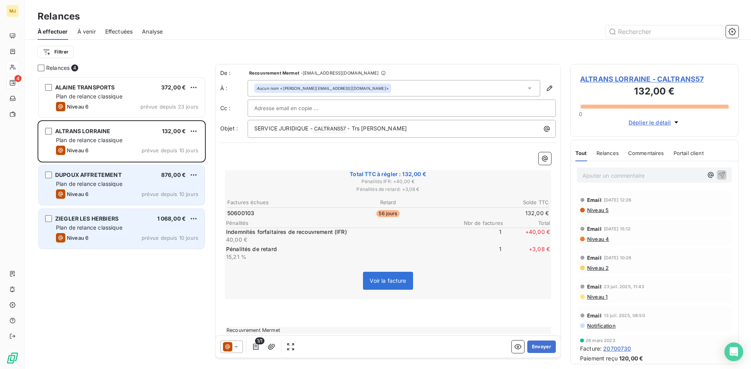
click at [165, 231] on div "Plan de relance classique" at bounding box center [127, 228] width 142 height 8
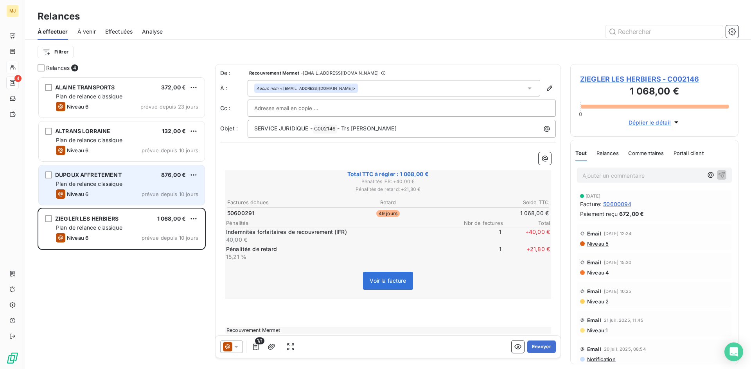
click at [633, 176] on p "Ajouter un commentaire ﻿" at bounding box center [642, 176] width 120 height 10
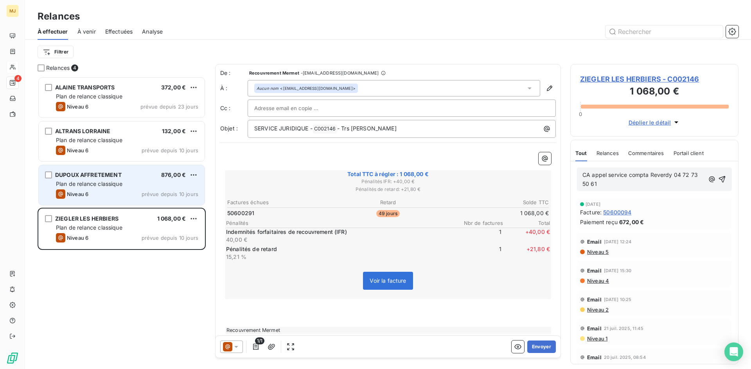
click at [648, 175] on span "CA appel service compta Reverdy 04 72 73 50 61" at bounding box center [640, 180] width 117 height 16
click at [650, 174] on span "CA appel service compta Reverdy 04 72 73 50 61" at bounding box center [640, 180] width 117 height 16
click at [661, 186] on p "CA appel service compta Monsieur Reverdy 04 72 73 50 61" at bounding box center [644, 180] width 124 height 18
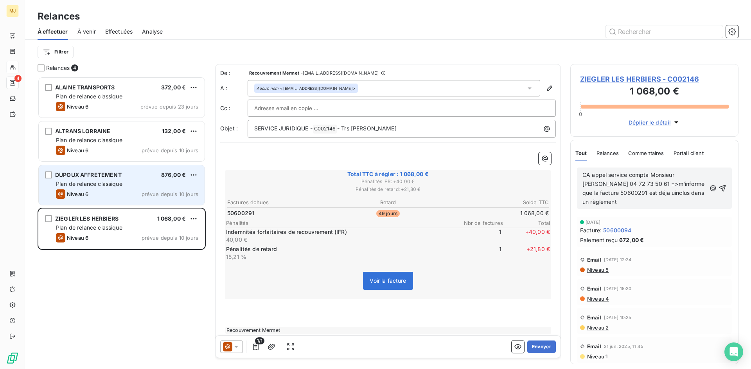
click at [670, 174] on span "CA appel service compta Monsieur Reverdy 04 72 73 50 61 =>m'informe que la fact…" at bounding box center [644, 189] width 124 height 34
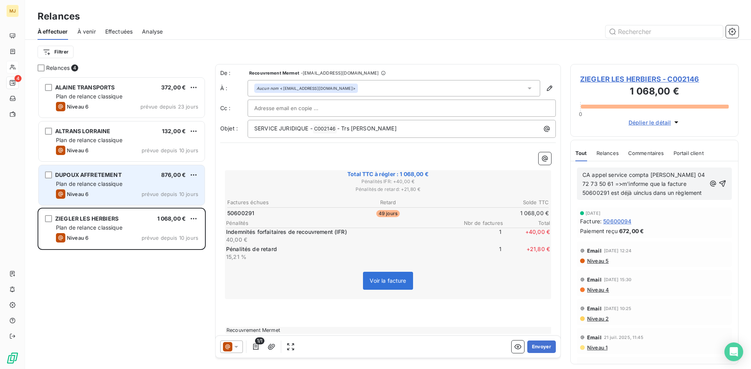
drag, startPoint x: 641, startPoint y: 190, endPoint x: 670, endPoint y: 178, distance: 31.5
click at [670, 178] on span "CA appel service compta Oliveir Reverdy 04 72 73 50 61 =>m'informe que la factu…" at bounding box center [644, 184] width 124 height 25
click at [636, 192] on span "CA appel service compta Oliveir Reverdy 04 72 73 50 61 =>m'informe que la factu…" at bounding box center [644, 184] width 124 height 25
click at [703, 194] on div "CA appel service compta Oliveir Reverdy 04 72 73 50 61 =>m'informe que la factu…" at bounding box center [654, 184] width 144 height 28
click at [703, 193] on div "CA appel service compta Oliveir Reverdy 04 72 73 50 61 =>m'informe que la factu…" at bounding box center [654, 184] width 144 height 28
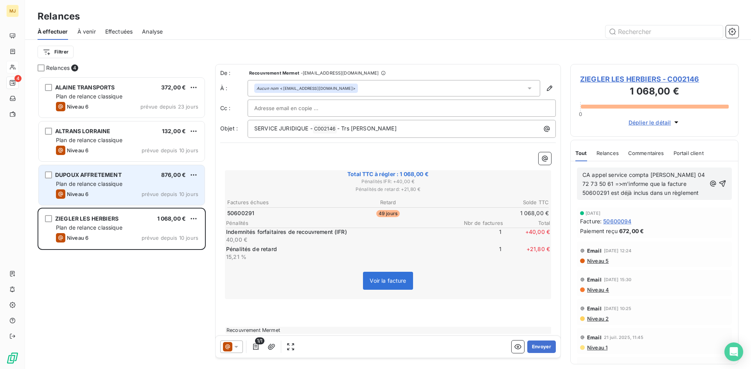
click at [701, 190] on div "CA appel service compta Oliveir Reverdy 04 72 73 50 61 =>m'informe que la factu…" at bounding box center [654, 184] width 144 height 28
click at [698, 190] on span "CA appel service compta Oliveir Reverdy 04 72 73 50 61 =>m'informe que la factu…" at bounding box center [644, 184] width 124 height 25
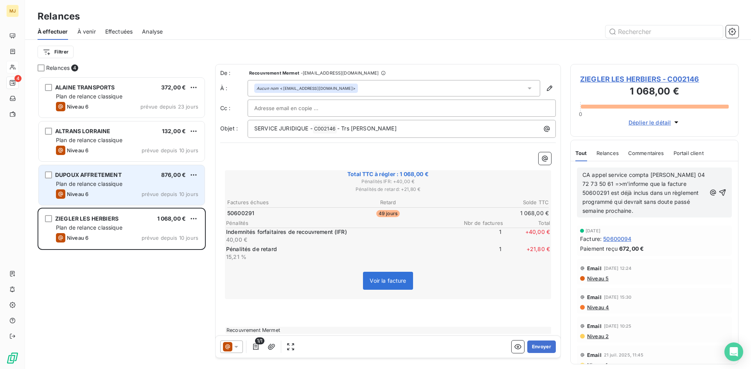
click at [665, 174] on span "CA appel service compta Oliveir Reverdy 04 72 73 50 61 =>m'informe que la factu…" at bounding box center [644, 193] width 124 height 43
click at [647, 212] on p "CA appel service compta Olivier Reverdy 04 72 73 50 61 =>m'informe que la factu…" at bounding box center [644, 193] width 124 height 45
click at [647, 214] on span "CA appel service compta Olivier Reverdy 04 72 73 50 61 =>m'informe que la factu…" at bounding box center [644, 193] width 124 height 43
click at [698, 210] on p "CA appel service compta Olivier Reverdy 04 72 73 50 61 =>m'informe que la factu…" at bounding box center [644, 193] width 124 height 45
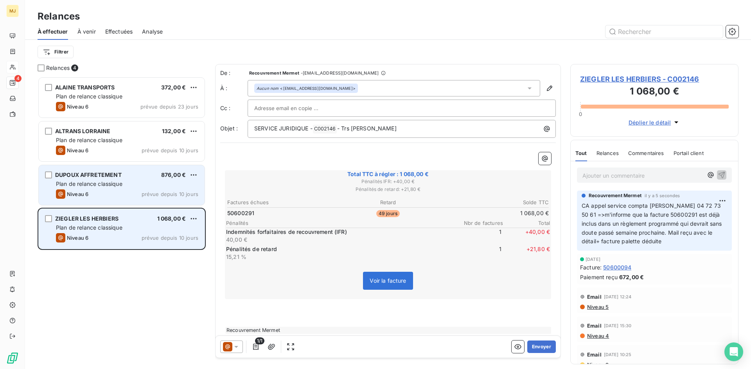
click at [189, 214] on div "ZIEGLER LES HERBIERS 1 068,00 € Plan de relance classique Niveau 6 prévue depui…" at bounding box center [122, 229] width 166 height 40
click at [192, 220] on html "MJ 4 Relances À effectuer À venir Effectuées Analyse Filtrer Relances 4 ALAINE …" at bounding box center [375, 184] width 751 height 369
click at [177, 233] on div "Replanifier cette action" at bounding box center [160, 234] width 70 height 13
select select "8"
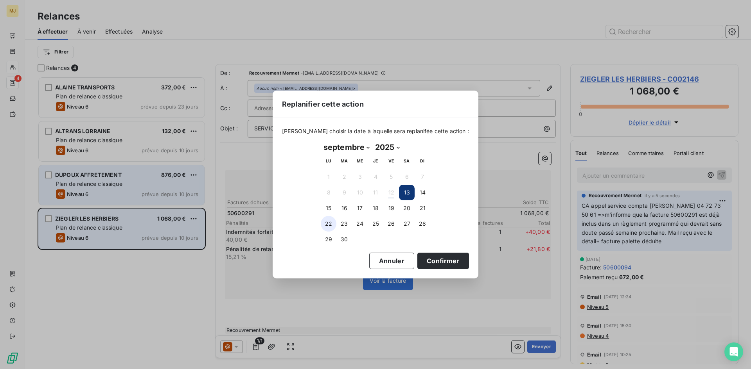
click at [331, 223] on button "22" at bounding box center [329, 224] width 16 height 16
click at [455, 258] on button "Confirmer" at bounding box center [443, 261] width 52 height 16
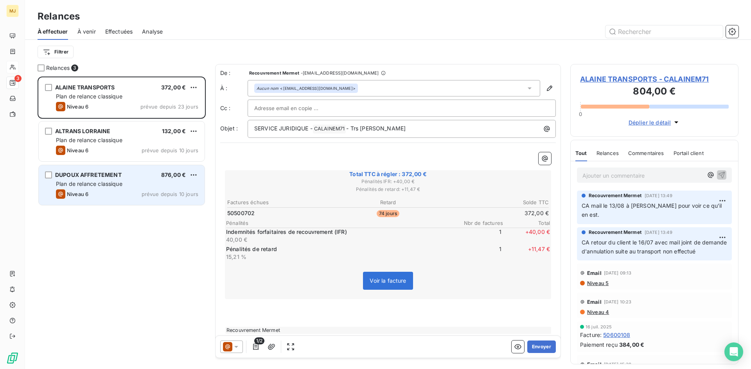
click at [109, 175] on span "DUPOUX AFFRETEMENT" at bounding box center [88, 175] width 66 height 7
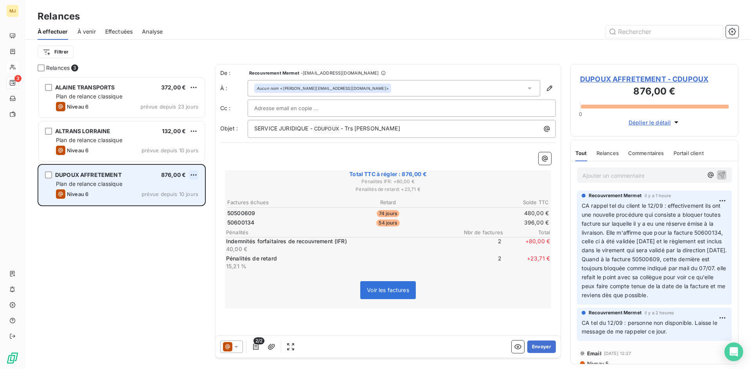
click at [197, 177] on html "MJ 3 Relances À effectuer À venir Effectuées Analyse Filtrer Relances 3 ALAINE …" at bounding box center [375, 184] width 751 height 369
click at [158, 193] on div "Replanifier cette action" at bounding box center [160, 191] width 70 height 13
select select "8"
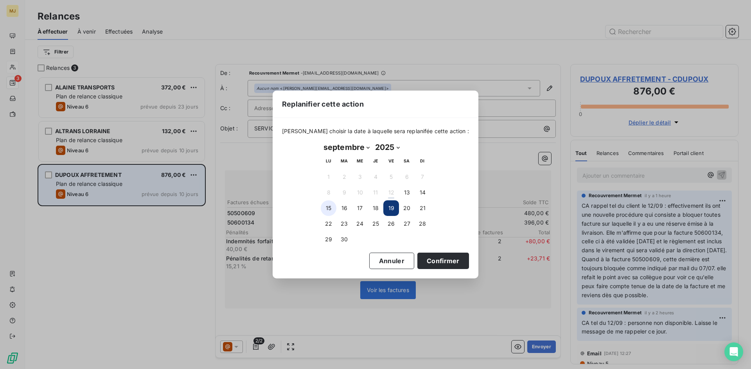
click at [327, 207] on button "15" at bounding box center [329, 209] width 16 height 16
click at [389, 208] on button "19" at bounding box center [391, 209] width 16 height 16
click at [430, 262] on button "Confirmer" at bounding box center [443, 261] width 52 height 16
